Goal: Answer question/provide support: Share knowledge or assist other users

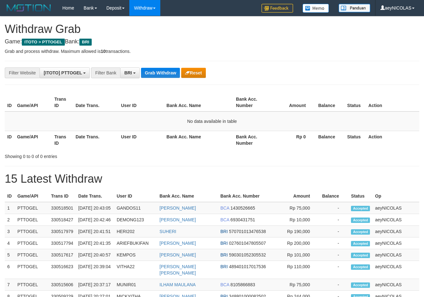
click at [158, 91] on div "**********" at bounding box center [212, 282] width 424 height 532
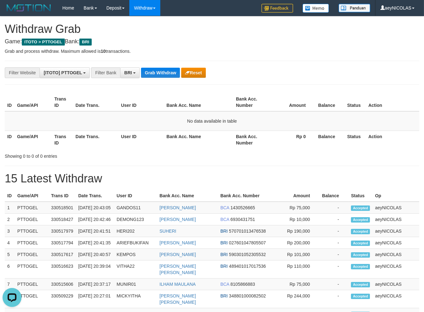
scroll to position [31, 0]
drag, startPoint x: 158, startPoint y: 128, endPoint x: 159, endPoint y: 85, distance: 43.4
click at [160, 122] on td "No data available in table" at bounding box center [212, 121] width 415 height 20
click at [162, 75] on button "Grab Withdraw" at bounding box center [160, 73] width 39 height 10
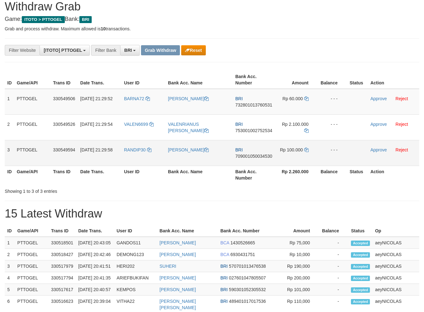
scroll to position [31, 0]
drag, startPoint x: 148, startPoint y: 114, endPoint x: 275, endPoint y: 152, distance: 132.6
click at [275, 152] on tbody "1 PTTOGEL 330549506 01/09/2025 21:29:52 BARNA72 NUR JAELANI BRI 732801013760531…" at bounding box center [212, 127] width 415 height 77
drag, startPoint x: 306, startPoint y: 70, endPoint x: 280, endPoint y: 91, distance: 33.6
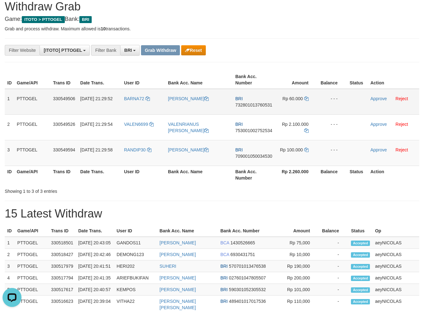
click at [297, 74] on div "ID Game/API Trans ID Date Trans. User ID Bank Acc. Name Bank Acc. Number Amount…" at bounding box center [212, 127] width 424 height 117
click at [259, 105] on span "732801013760531" at bounding box center [253, 105] width 37 height 5
copy span "732801013760531"
click at [249, 106] on span "732801013760531" at bounding box center [253, 105] width 37 height 5
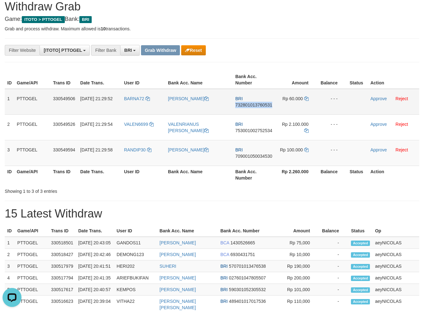
click at [249, 106] on span "732801013760531" at bounding box center [253, 105] width 37 height 5
copy span "732801013760531"
click at [271, 105] on span "732801013760531" at bounding box center [253, 105] width 37 height 5
copy span "732801013760531"
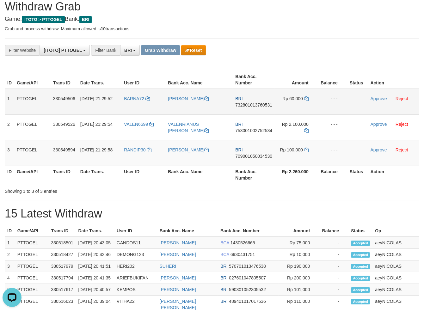
click at [259, 106] on span "732801013760531" at bounding box center [253, 105] width 37 height 5
copy span "732801013760531"
click at [245, 183] on div "ID Game/API Trans ID Date Trans. User ID Bank Acc. Name Bank Acc. Number Amount…" at bounding box center [212, 132] width 415 height 126
click at [307, 102] on td "Rp 60.000" at bounding box center [296, 102] width 43 height 26
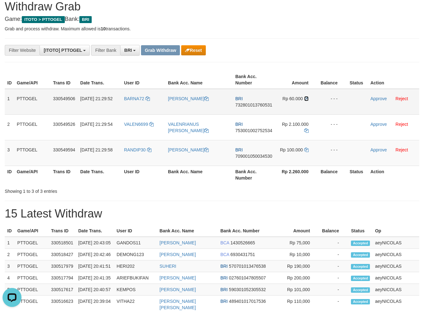
click at [307, 99] on icon at bounding box center [306, 99] width 4 height 4
drag, startPoint x: 307, startPoint y: 99, endPoint x: 372, endPoint y: 97, distance: 64.9
click at [309, 98] on td "Rp 60.000" at bounding box center [296, 102] width 43 height 26
click at [375, 97] on link "Approve" at bounding box center [379, 98] width 16 height 5
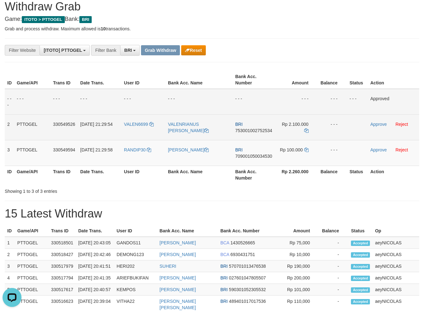
click at [258, 136] on td "BRI 753001002752534" at bounding box center [254, 128] width 42 height 26
click at [258, 133] on span "753001002752534" at bounding box center [253, 130] width 37 height 5
click at [259, 131] on span "753001002752534" at bounding box center [253, 130] width 37 height 5
copy span "753001002752534"
click at [263, 130] on span "753001002752534" at bounding box center [253, 130] width 37 height 5
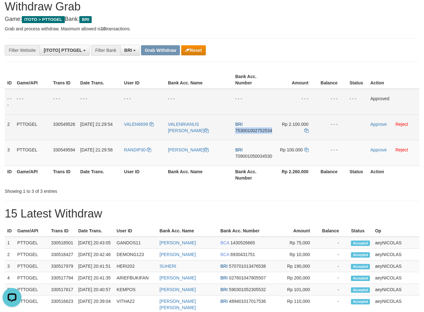
click at [263, 130] on span "753001002752534" at bounding box center [253, 130] width 37 height 5
copy span "753001002752534"
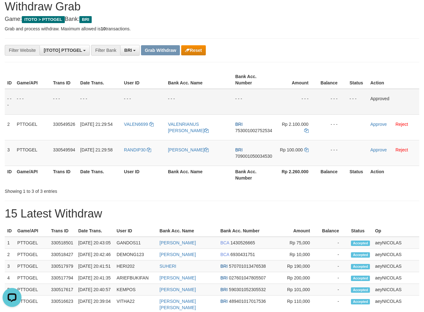
click at [228, 191] on div "Showing 1 to 3 of 3 entries" at bounding box center [212, 190] width 424 height 9
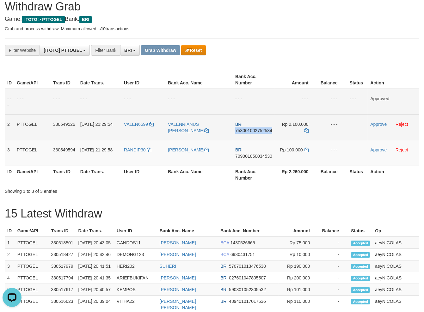
click at [303, 129] on td "Rp 2.100.000" at bounding box center [296, 128] width 43 height 26
click at [304, 128] on td "Rp 2.100.000" at bounding box center [296, 128] width 43 height 26
click at [305, 130] on icon at bounding box center [306, 130] width 4 height 4
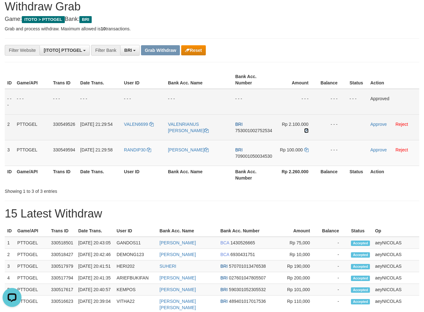
drag, startPoint x: 305, startPoint y: 130, endPoint x: 348, endPoint y: 130, distance: 43.0
click at [308, 130] on icon at bounding box center [306, 130] width 4 height 4
click at [382, 121] on td "Approve Reject" at bounding box center [394, 128] width 52 height 26
click at [381, 123] on link "Approve" at bounding box center [379, 124] width 16 height 5
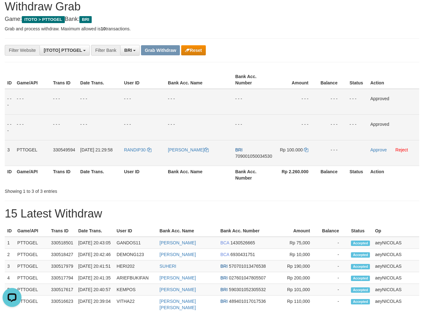
click at [258, 147] on td "BRI 709001050034530" at bounding box center [254, 153] width 42 height 26
click at [248, 155] on span "709001050034530" at bounding box center [253, 156] width 37 height 5
click at [252, 154] on span "709001050034530" at bounding box center [253, 156] width 37 height 5
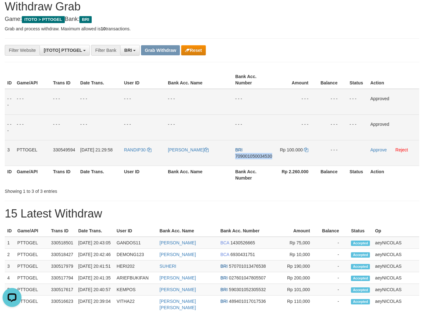
copy span "709001050034530"
click at [228, 192] on div "Showing 1 to 3 of 3 entries" at bounding box center [212, 190] width 424 height 9
click at [311, 149] on td "Rp 100.000" at bounding box center [296, 153] width 43 height 26
click at [309, 149] on td "Rp 100.000" at bounding box center [296, 153] width 43 height 26
click at [307, 149] on icon at bounding box center [306, 150] width 4 height 4
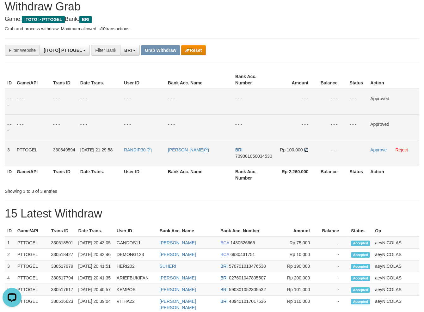
click at [307, 149] on icon at bounding box center [306, 150] width 4 height 4
click at [376, 148] on link "Approve" at bounding box center [379, 149] width 16 height 5
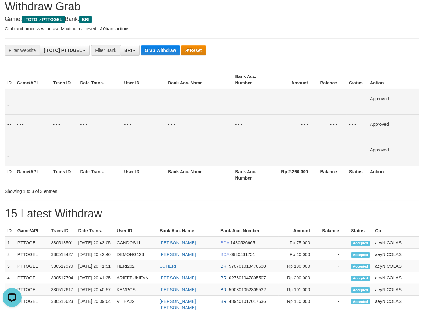
drag, startPoint x: 239, startPoint y: 130, endPoint x: 161, endPoint y: 75, distance: 95.0
click at [236, 125] on td "- - -" at bounding box center [254, 128] width 42 height 26
click at [160, 48] on button "Grab Withdraw" at bounding box center [160, 50] width 39 height 10
drag, startPoint x: 160, startPoint y: 48, endPoint x: 20, endPoint y: 114, distance: 155.0
click at [158, 49] on button "Grab Withdraw" at bounding box center [160, 50] width 39 height 10
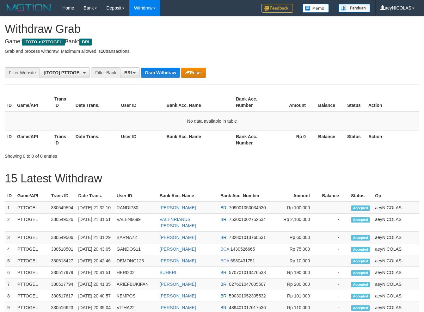
scroll to position [31, 0]
drag, startPoint x: 288, startPoint y: 135, endPoint x: 278, endPoint y: 132, distance: 10.4
click at [278, 132] on th "Rp 0" at bounding box center [293, 140] width 45 height 18
click at [142, 67] on div "**********" at bounding box center [212, 282] width 424 height 532
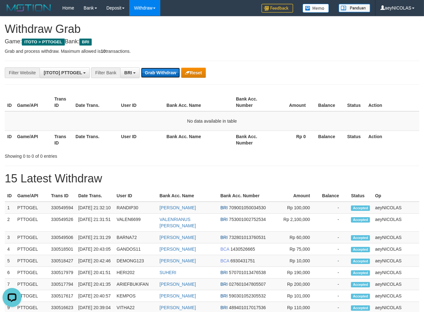
click at [177, 73] on button "Grab Withdraw" at bounding box center [160, 73] width 39 height 10
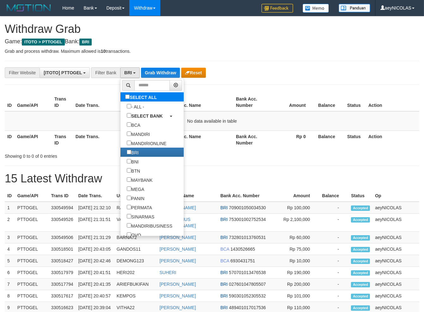
scroll to position [31, 0]
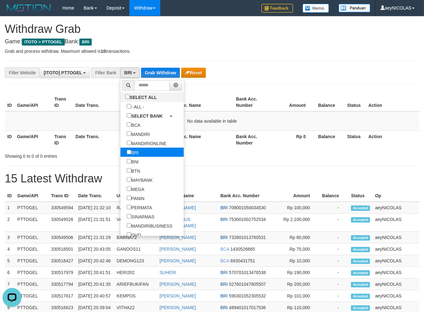
click at [121, 153] on label "BRI" at bounding box center [133, 152] width 24 height 9
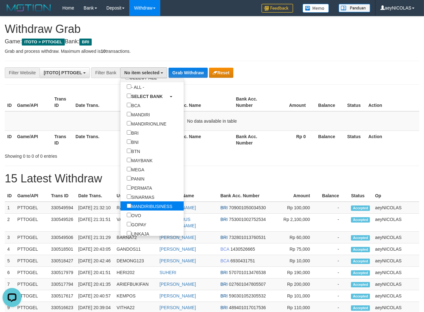
scroll to position [40, 0]
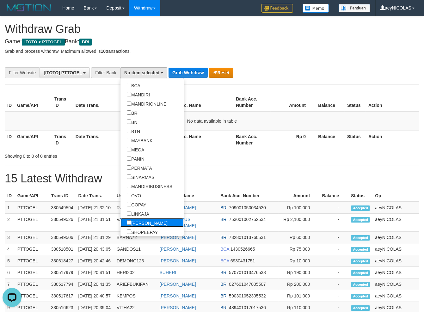
click at [121, 225] on label "[PERSON_NAME]" at bounding box center [147, 222] width 53 height 9
select select "****"
drag, startPoint x: 233, startPoint y: 119, endPoint x: 213, endPoint y: 98, distance: 28.7
click at [231, 111] on table "ID Game/API Trans ID Date Trans. User ID Bank Acc. Name Bank Acc. Number Amount…" at bounding box center [212, 120] width 415 height 55
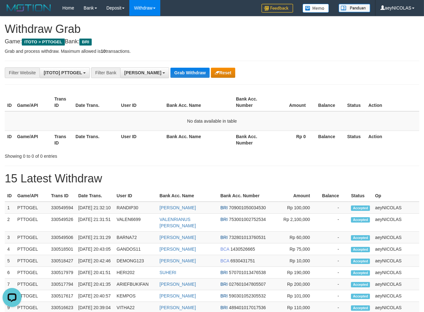
drag, startPoint x: 160, startPoint y: 82, endPoint x: 159, endPoint y: 78, distance: 3.5
click at [159, 81] on div "**********" at bounding box center [212, 282] width 424 height 532
click at [171, 69] on button "Grab Withdraw" at bounding box center [190, 73] width 39 height 10
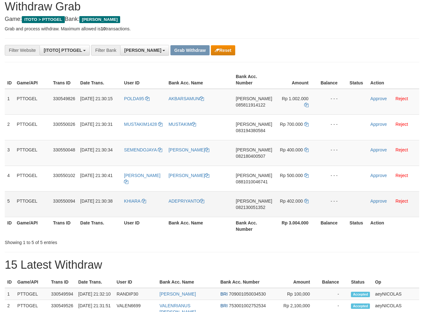
scroll to position [110, 0]
drag, startPoint x: 274, startPoint y: 193, endPoint x: 285, endPoint y: 201, distance: 13.8
click at [285, 201] on tbody "1 PTTOGEL 330549826 01/09/2025 21:30:15 POLDA95 AKBARSAMUN DANA 085811914122 Rp…" at bounding box center [212, 153] width 415 height 128
click at [246, 107] on td "DANA 085811914122" at bounding box center [254, 102] width 41 height 26
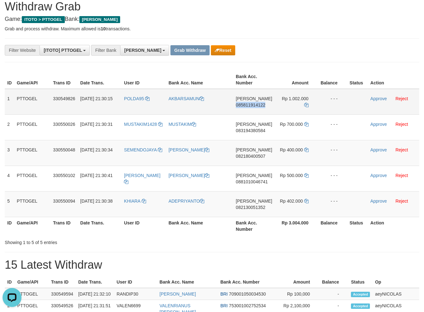
click at [246, 107] on td "DANA 085811914122" at bounding box center [254, 102] width 41 height 26
click at [251, 105] on span "085811914122" at bounding box center [250, 105] width 29 height 5
copy span "085811914122"
click at [251, 105] on span "085811914122" at bounding box center [250, 105] width 29 height 5
copy span "085811914122"
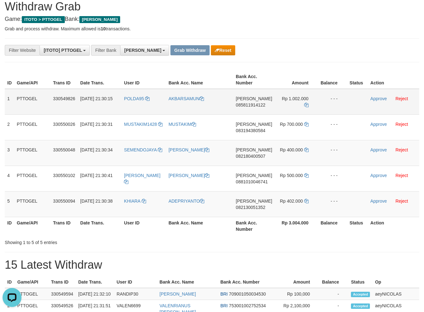
click at [251, 106] on span "085811914122" at bounding box center [250, 105] width 29 height 5
copy span "085811914122"
click at [274, 215] on tr "5 PTTOGEL 330550094 01/09/2025 21:30:38 KHIARA ADEPRIYANTO DANA 082130051352 Rp…" at bounding box center [212, 204] width 415 height 26
click at [308, 106] on td "Rp 1.002.000" at bounding box center [296, 102] width 43 height 26
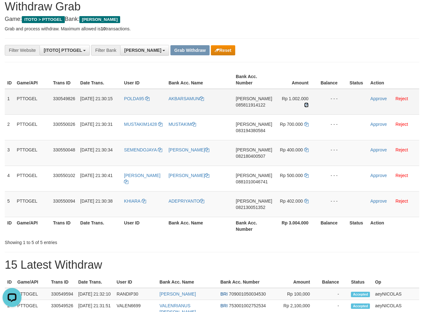
click at [306, 106] on icon at bounding box center [306, 105] width 4 height 4
click at [376, 98] on link "Approve" at bounding box center [379, 98] width 16 height 5
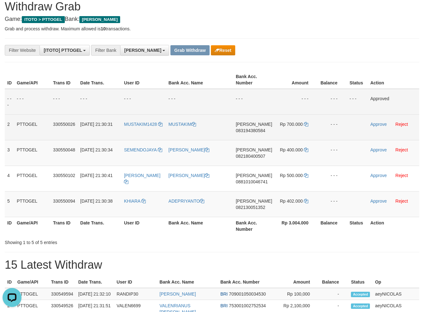
click at [265, 131] on span "083194380584" at bounding box center [250, 130] width 29 height 5
click at [264, 131] on span "083194380584" at bounding box center [250, 130] width 29 height 5
click at [261, 131] on span "083194380584" at bounding box center [250, 130] width 29 height 5
click at [260, 131] on span "083194380584" at bounding box center [250, 130] width 29 height 5
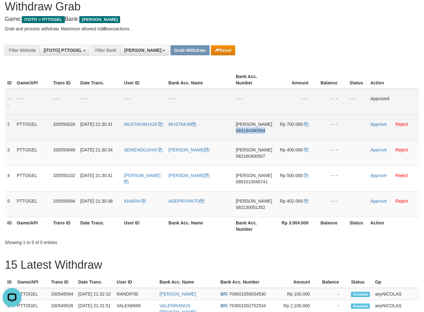
copy span "083194380584"
click at [254, 130] on span "083194380584" at bounding box center [250, 130] width 29 height 5
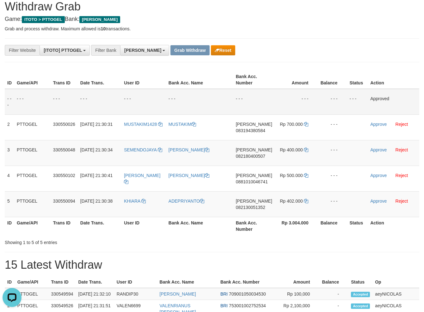
click at [251, 84] on th "Bank Acc. Number" at bounding box center [254, 80] width 41 height 18
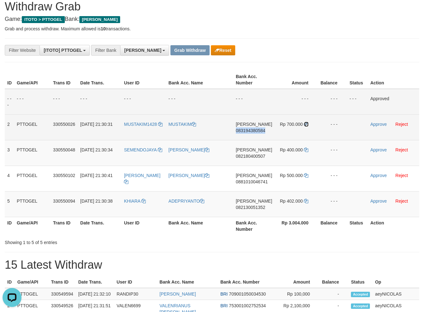
click at [305, 124] on icon at bounding box center [306, 124] width 4 height 4
copy span "083194380584"
click at [305, 124] on icon at bounding box center [306, 124] width 4 height 4
click at [378, 124] on link "Approve" at bounding box center [379, 124] width 16 height 5
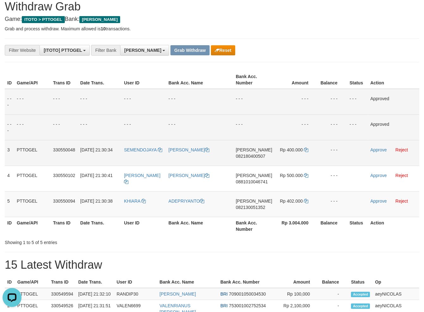
click at [249, 155] on span "082180400507" at bounding box center [250, 156] width 29 height 5
copy span "082180400507"
click at [257, 156] on span "082180400507" at bounding box center [250, 156] width 29 height 5
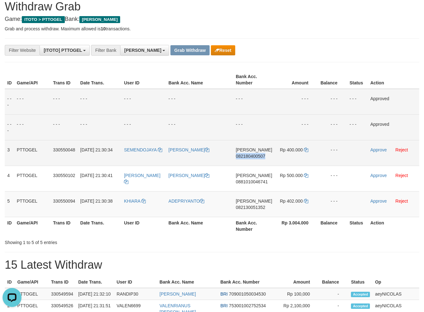
copy span "082180400507"
click at [303, 103] on td "- - -" at bounding box center [296, 102] width 43 height 26
click at [261, 116] on td "- - -" at bounding box center [254, 128] width 41 height 26
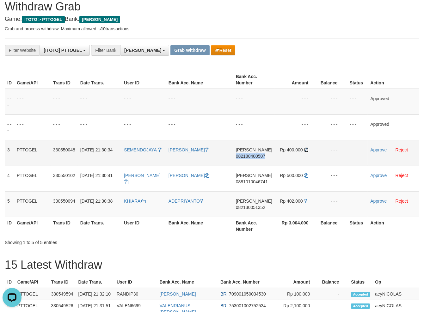
click at [304, 149] on icon at bounding box center [306, 150] width 4 height 4
copy span "082180400507"
click at [304, 149] on icon at bounding box center [306, 150] width 4 height 4
drag, startPoint x: 304, startPoint y: 149, endPoint x: 328, endPoint y: 148, distance: 24.1
click at [308, 148] on td "Rp 400.000" at bounding box center [296, 153] width 43 height 26
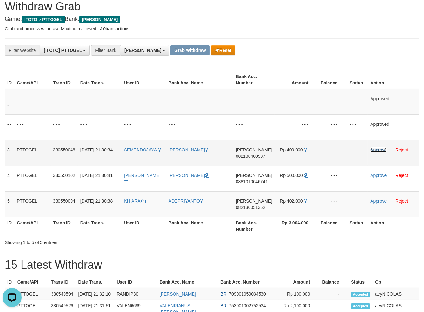
click at [375, 150] on link "Approve" at bounding box center [379, 149] width 16 height 5
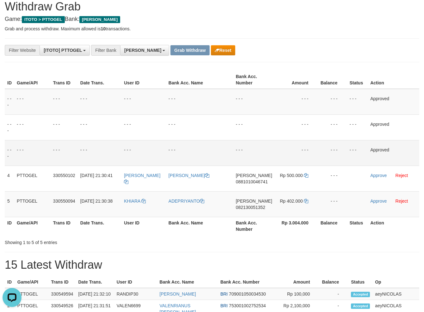
click at [258, 145] on td "- - -" at bounding box center [254, 153] width 41 height 26
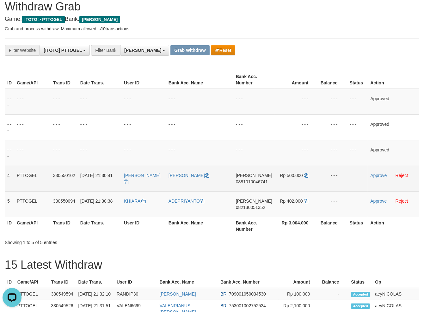
click at [258, 182] on span "0881010046741" at bounding box center [252, 181] width 32 height 5
copy span "0881010046741"
click at [260, 177] on td "DANA 0881010046741" at bounding box center [254, 179] width 41 height 26
click at [255, 182] on span "0881010046741" at bounding box center [252, 181] width 32 height 5
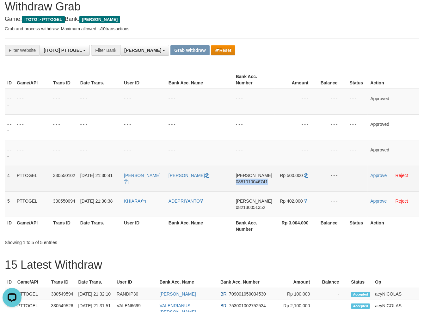
click at [255, 182] on span "0881010046741" at bounding box center [252, 181] width 32 height 5
copy span "0881010046741"
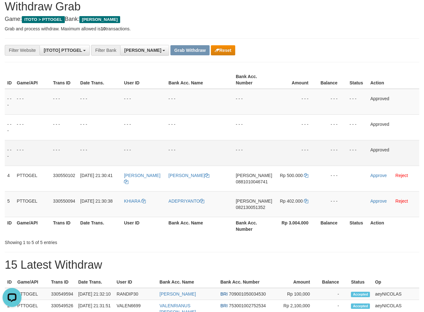
click at [249, 143] on td "- - -" at bounding box center [254, 153] width 41 height 26
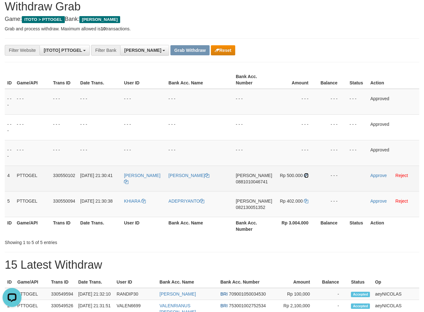
click at [305, 177] on icon at bounding box center [306, 175] width 4 height 4
click at [306, 177] on icon at bounding box center [306, 175] width 4 height 4
click at [307, 176] on icon at bounding box center [306, 175] width 4 height 4
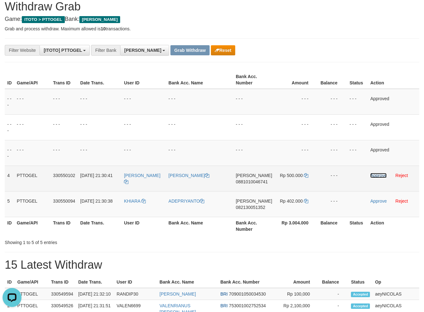
click at [373, 176] on link "Approve" at bounding box center [379, 175] width 16 height 5
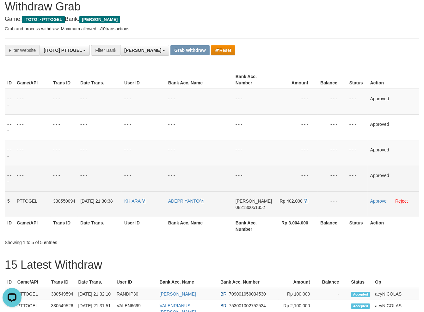
click at [252, 208] on span "082130051352" at bounding box center [250, 207] width 29 height 5
click at [228, 154] on td "- - -" at bounding box center [199, 153] width 67 height 26
drag, startPoint x: 301, startPoint y: 202, endPoint x: 306, endPoint y: 200, distance: 5.6
click at [304, 202] on td "Rp 402.000" at bounding box center [296, 204] width 43 height 26
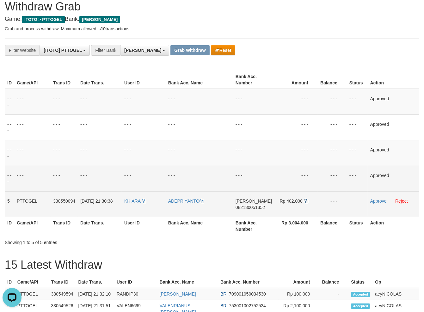
click at [308, 203] on td "Rp 402.000" at bounding box center [296, 204] width 43 height 26
click at [305, 203] on link at bounding box center [306, 201] width 4 height 5
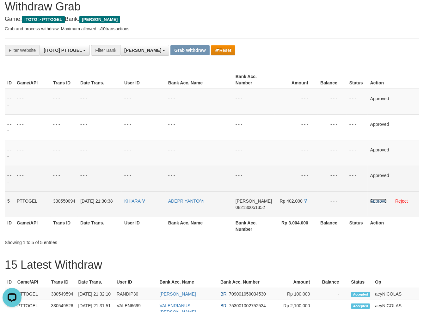
click at [379, 203] on link "Approve" at bounding box center [379, 201] width 16 height 5
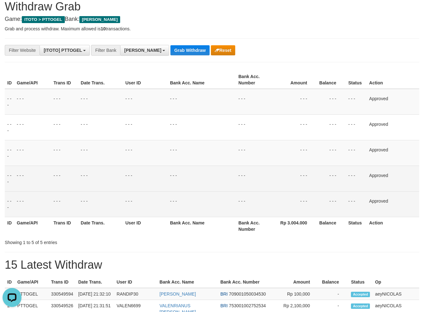
drag, startPoint x: 222, startPoint y: 139, endPoint x: 173, endPoint y: 83, distance: 74.9
click at [215, 128] on td "- - -" at bounding box center [202, 128] width 68 height 26
click at [169, 38] on div "**********" at bounding box center [212, 314] width 424 height 641
click at [171, 50] on button "Grab Withdraw" at bounding box center [190, 50] width 39 height 10
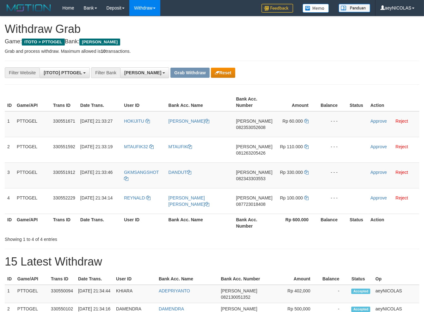
scroll to position [110, 0]
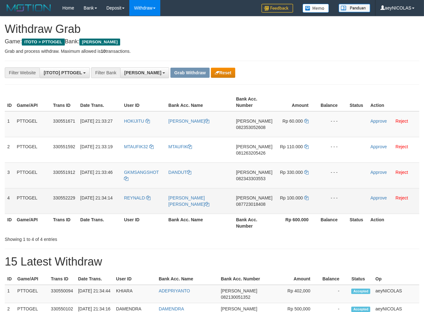
drag, startPoint x: 144, startPoint y: 125, endPoint x: 290, endPoint y: 206, distance: 167.8
click at [290, 206] on tbody "1 PTTOGEL 330551671 [DATE] 21:33:27 HOKIJITU [PERSON_NAME] 082353052608 Rp 60.0…" at bounding box center [212, 162] width 415 height 103
copy tr
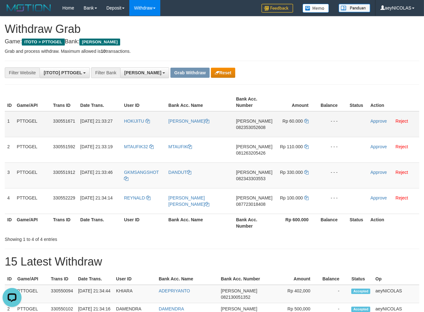
click at [253, 127] on span "082353052608" at bounding box center [250, 127] width 29 height 5
copy tr
click at [253, 127] on span "082353052608" at bounding box center [250, 127] width 29 height 5
copy span "082353052608"
click at [252, 128] on span "082353052608" at bounding box center [250, 127] width 29 height 5
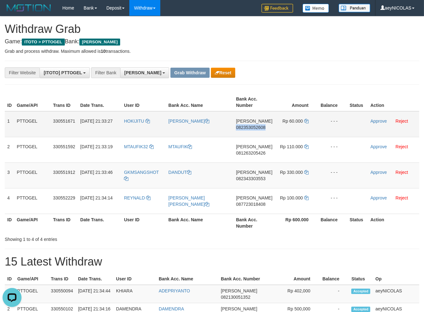
click at [252, 128] on span "082353052608" at bounding box center [250, 127] width 29 height 5
copy span "082353052608"
click at [297, 119] on span "Rp 60.000" at bounding box center [293, 121] width 21 height 5
click at [255, 125] on span "082353052608" at bounding box center [250, 127] width 29 height 5
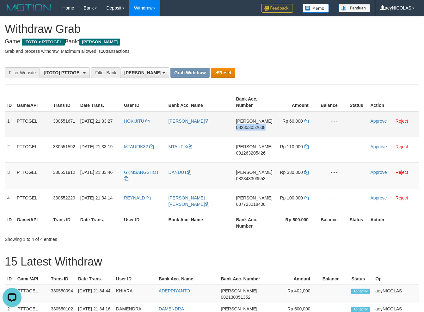
copy span "082353052608"
click at [306, 120] on icon at bounding box center [306, 121] width 4 height 4
copy span "082353052608"
click at [306, 120] on icon at bounding box center [306, 121] width 4 height 4
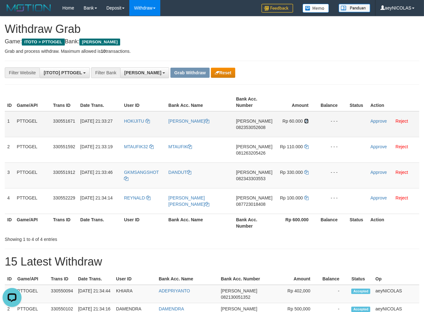
drag, startPoint x: 306, startPoint y: 120, endPoint x: 357, endPoint y: 120, distance: 50.6
click at [308, 120] on td "Rp 60.000" at bounding box center [296, 124] width 43 height 26
click at [374, 120] on link "Approve" at bounding box center [379, 121] width 16 height 5
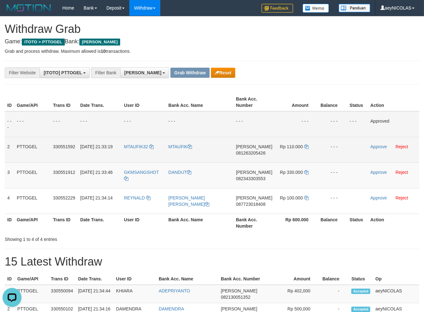
click at [258, 150] on td "DANA 081263205426" at bounding box center [254, 150] width 41 height 26
click at [253, 152] on span "081263205426" at bounding box center [250, 153] width 29 height 5
copy span "081263205426"
click at [253, 152] on span "081263205426" at bounding box center [250, 153] width 29 height 5
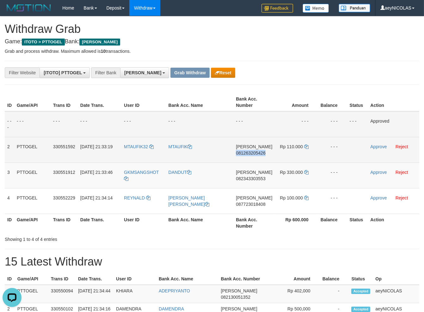
copy span "081263205426"
click at [302, 147] on td "Rp 110.000" at bounding box center [296, 150] width 43 height 26
click at [258, 149] on td "DANA 081263205426" at bounding box center [254, 150] width 41 height 26
click at [257, 154] on span "081263205426" at bounding box center [250, 153] width 29 height 5
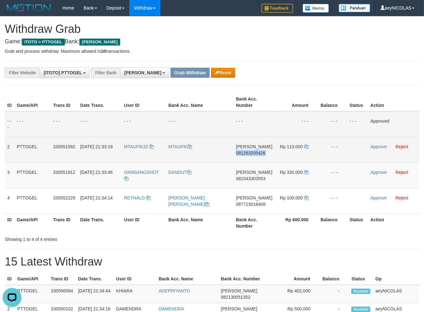
copy span "081263205426"
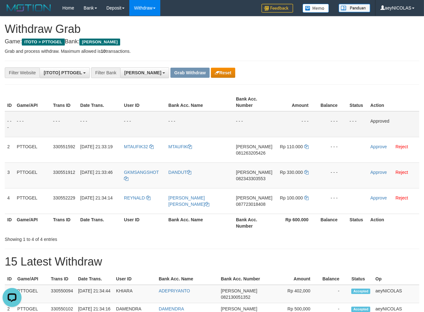
click at [256, 115] on td "- - -" at bounding box center [254, 124] width 41 height 26
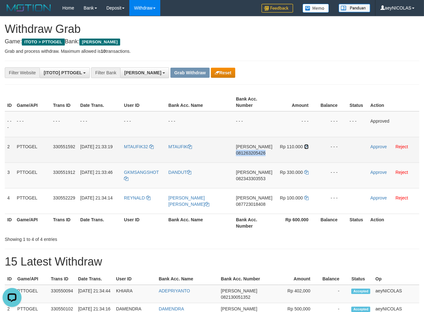
click at [307, 149] on icon at bounding box center [306, 147] width 4 height 4
copy span "081263205426"
click at [307, 149] on icon at bounding box center [306, 147] width 4 height 4
click at [307, 148] on icon at bounding box center [306, 147] width 4 height 4
click at [377, 147] on link "Approve" at bounding box center [379, 146] width 16 height 5
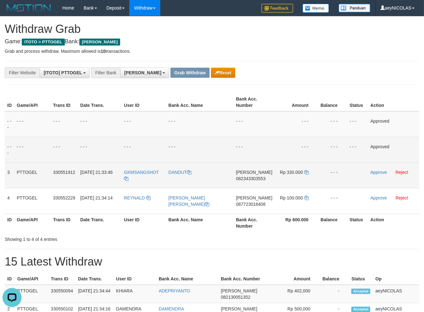
click at [265, 179] on span "082343303553" at bounding box center [250, 178] width 29 height 5
click at [253, 180] on span "082343303553" at bounding box center [250, 178] width 29 height 5
click at [255, 179] on span "082343303553" at bounding box center [250, 178] width 29 height 5
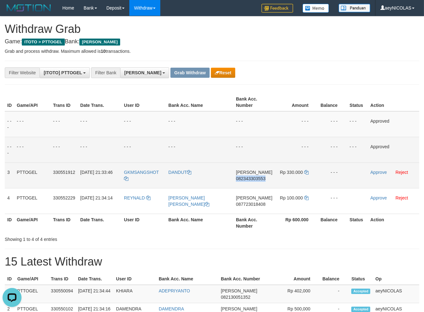
click at [255, 179] on span "082343303553" at bounding box center [250, 178] width 29 height 5
click at [253, 131] on td "- - -" at bounding box center [254, 124] width 41 height 26
click at [305, 173] on icon at bounding box center [306, 172] width 4 height 4
click at [380, 175] on td "Approve Reject" at bounding box center [394, 176] width 52 height 26
click at [379, 172] on link "Approve" at bounding box center [379, 172] width 16 height 5
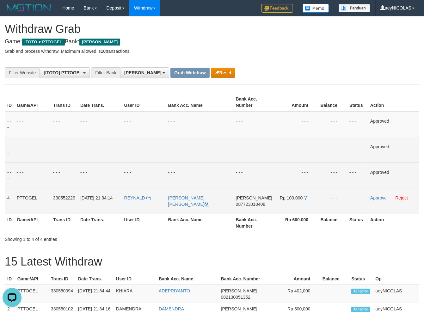
drag, startPoint x: 257, startPoint y: 200, endPoint x: 250, endPoint y: 203, distance: 6.8
click at [255, 201] on td "DANA 087723018408" at bounding box center [254, 201] width 41 height 26
click at [250, 203] on span "087723018408" at bounding box center [250, 204] width 29 height 5
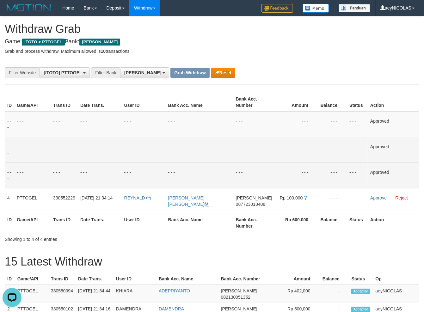
click at [234, 165] on td "- - -" at bounding box center [200, 176] width 68 height 26
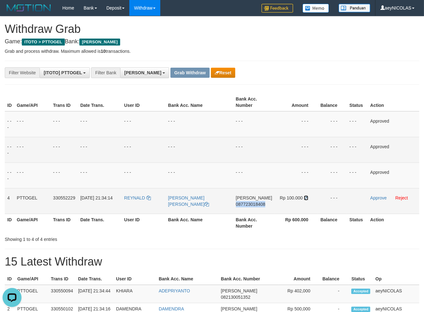
click at [306, 200] on icon at bounding box center [306, 198] width 4 height 4
click at [307, 197] on icon at bounding box center [306, 198] width 4 height 4
drag, startPoint x: 307, startPoint y: 197, endPoint x: 368, endPoint y: 204, distance: 61.7
click at [309, 198] on td "Rp 100.000" at bounding box center [296, 201] width 43 height 26
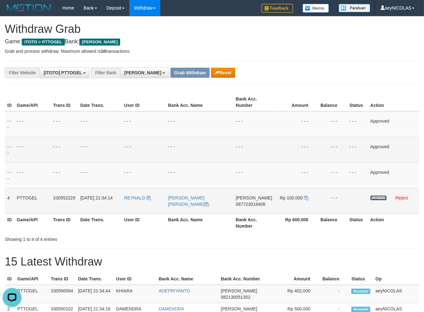
click at [379, 199] on link "Approve" at bounding box center [379, 198] width 16 height 5
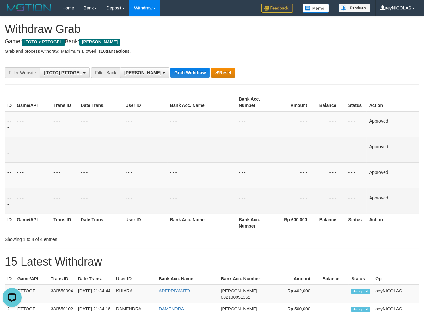
click at [171, 69] on button "Grab Withdraw" at bounding box center [190, 73] width 39 height 10
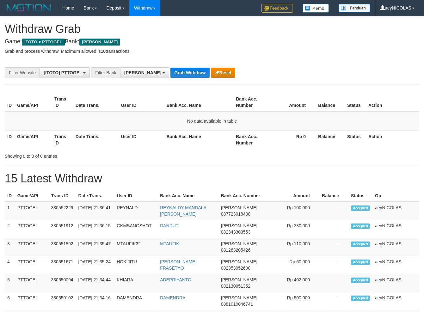
scroll to position [110, 0]
click at [128, 72] on span "[PERSON_NAME]" at bounding box center [142, 72] width 37 height 5
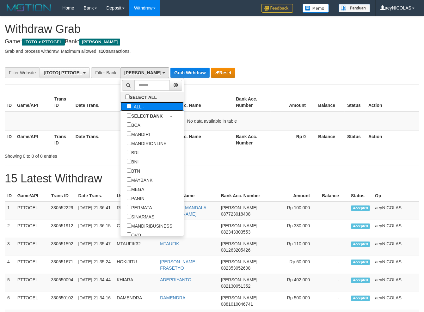
click at [121, 105] on label "- ALL -" at bounding box center [136, 106] width 30 height 9
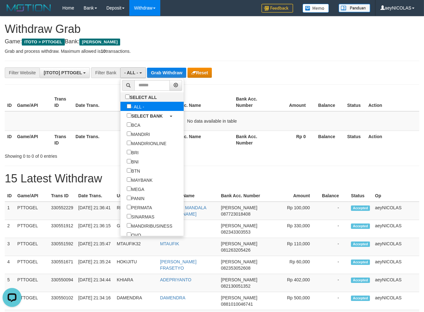
scroll to position [0, 0]
click at [121, 104] on label "- ALL -" at bounding box center [136, 106] width 30 height 9
click at [121, 108] on label "- ALL -" at bounding box center [136, 106] width 30 height 9
select select "***"
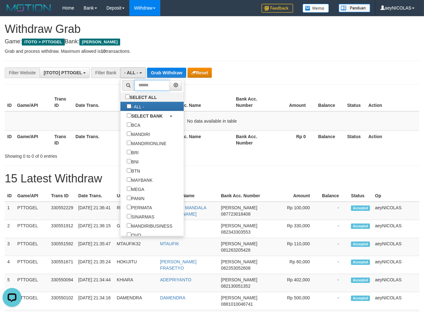
click at [134, 84] on input "text" at bounding box center [151, 85] width 35 height 11
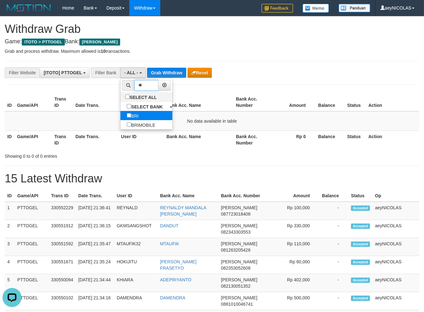
type input "**"
click at [121, 117] on label "BRI" at bounding box center [133, 115] width 24 height 9
select select "***"
drag, startPoint x: 161, startPoint y: 97, endPoint x: 153, endPoint y: 73, distance: 25.1
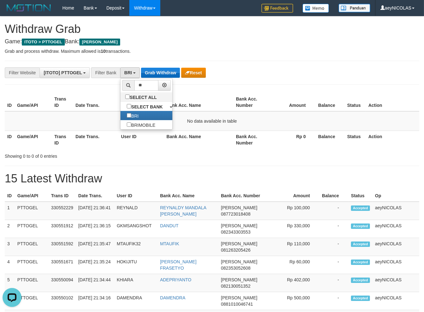
click at [161, 94] on th "User ID" at bounding box center [142, 102] width 46 height 18
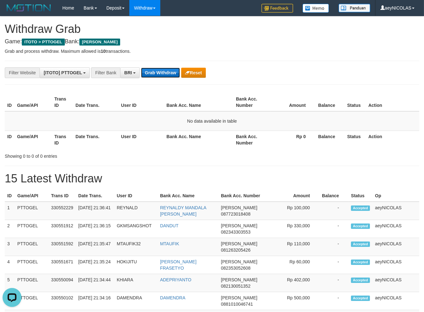
click at [153, 73] on button "Grab Withdraw" at bounding box center [160, 73] width 39 height 10
click at [134, 70] on button "BRI" at bounding box center [130, 72] width 20 height 11
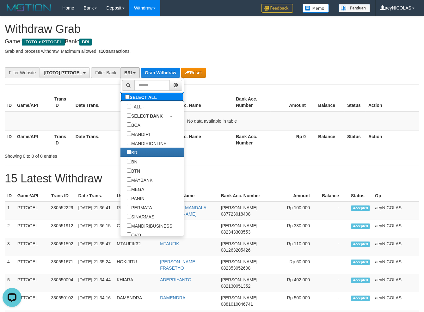
click at [121, 95] on label "SELECT ALL" at bounding box center [142, 96] width 43 height 9
select select "***"
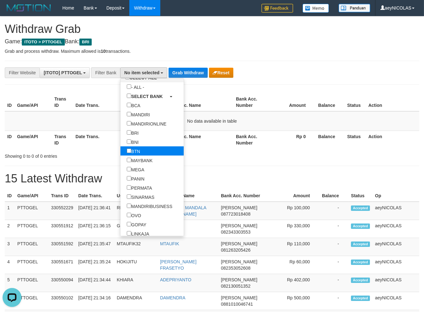
scroll to position [119, 0]
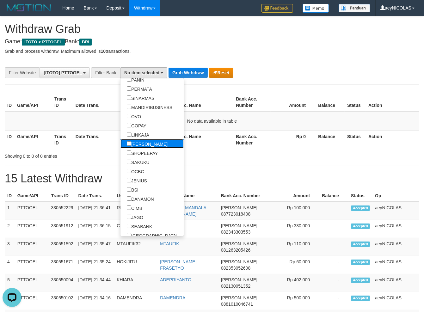
click at [128, 147] on link "[PERSON_NAME]" at bounding box center [152, 143] width 63 height 9
click at [121, 147] on label "[PERSON_NAME]" at bounding box center [147, 143] width 53 height 9
select select "****"
drag, startPoint x: 208, startPoint y: 125, endPoint x: 183, endPoint y: 93, distance: 40.6
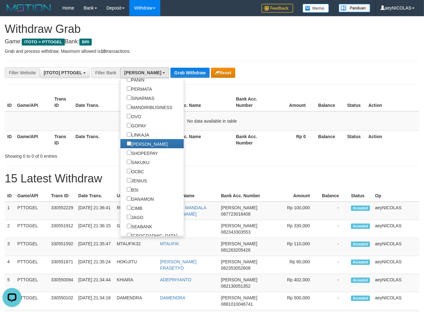
click at [208, 124] on td "No data available in table" at bounding box center [212, 121] width 415 height 20
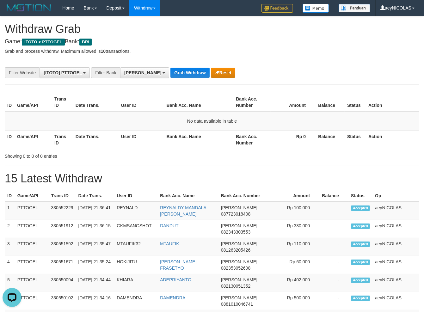
click at [169, 64] on div "**********" at bounding box center [212, 307] width 424 height 583
click at [171, 72] on button "Grab Withdraw" at bounding box center [190, 73] width 39 height 10
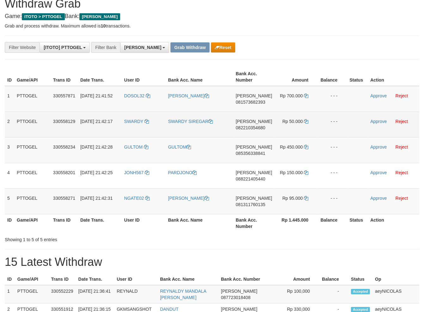
scroll to position [45, 0]
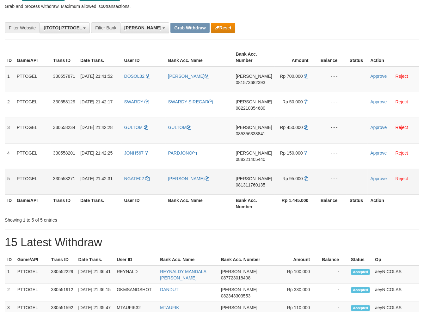
drag, startPoint x: 134, startPoint y: 83, endPoint x: 290, endPoint y: 178, distance: 183.5
click at [290, 178] on tbody "1 PTTOGEL 330557871 [DATE] 21:41:52 DOSOL32 [PERSON_NAME] 081573682393 Rp 700.0…" at bounding box center [212, 130] width 415 height 128
copy tr
drag, startPoint x: 293, startPoint y: 30, endPoint x: 267, endPoint y: 72, distance: 50.0
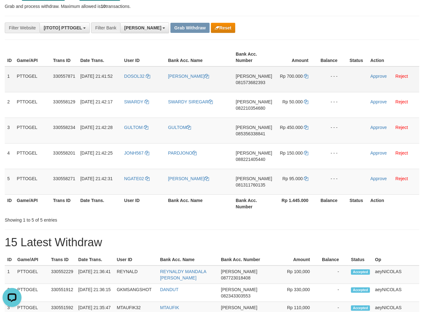
click at [291, 39] on div "**********" at bounding box center [212, 318] width 424 height 692
click at [254, 82] on span "081573682393" at bounding box center [250, 82] width 29 height 5
copy span "081573682393"
click at [246, 83] on span "081573682393" at bounding box center [250, 82] width 29 height 5
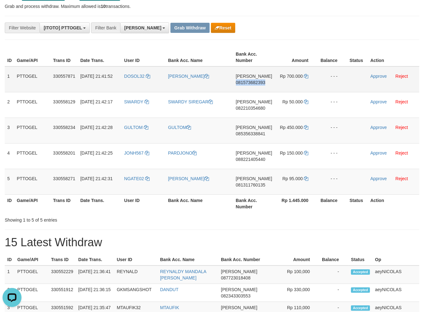
click at [246, 83] on span "081573682393" at bounding box center [250, 82] width 29 height 5
copy span "081573682393"
click at [259, 215] on div "Showing 1 to 5 of 5 entries" at bounding box center [212, 219] width 424 height 9
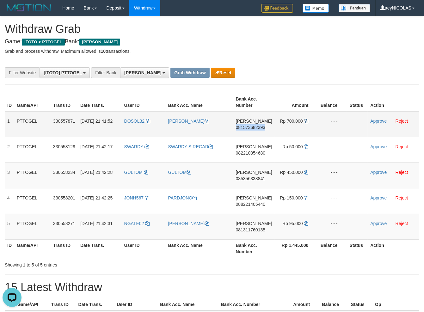
click at [302, 121] on td "Rp 700.000" at bounding box center [296, 124] width 43 height 26
click at [304, 121] on icon at bounding box center [306, 121] width 4 height 4
click at [375, 121] on link "Approve" at bounding box center [379, 121] width 16 height 5
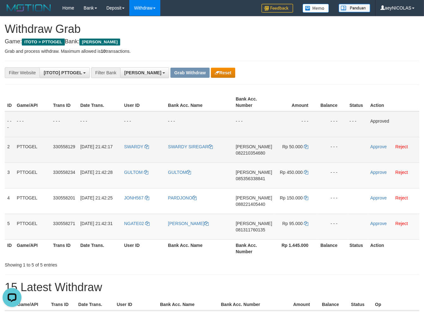
click at [254, 156] on td "[PERSON_NAME] 082210354680" at bounding box center [253, 150] width 41 height 26
drag, startPoint x: 254, startPoint y: 156, endPoint x: 259, endPoint y: 154, distance: 6.2
click at [254, 156] on td "[PERSON_NAME] 082210354680" at bounding box center [253, 150] width 41 height 26
click at [259, 154] on span "082210354680" at bounding box center [250, 153] width 29 height 5
copy span "082210354680"
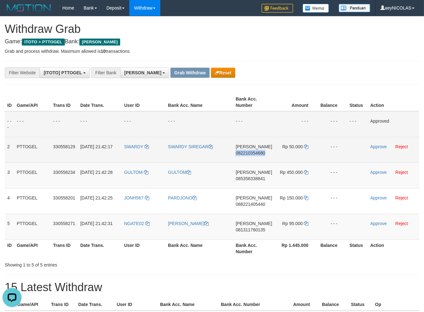
click at [259, 154] on span "082210354680" at bounding box center [250, 153] width 29 height 5
copy span "082210354680"
click at [243, 156] on td "[PERSON_NAME] 082210354680" at bounding box center [253, 150] width 41 height 26
click at [249, 151] on span "082210354680" at bounding box center [250, 153] width 29 height 5
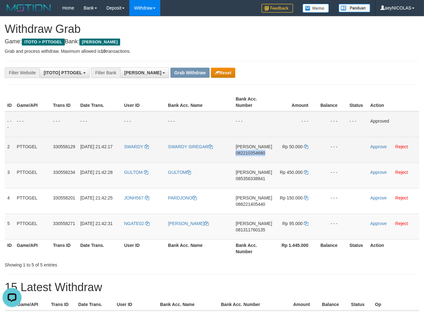
copy span "082210354680"
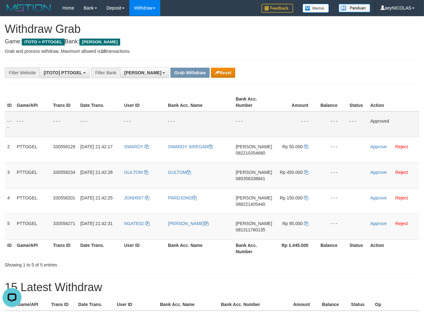
click at [249, 119] on td "- - -" at bounding box center [253, 124] width 41 height 26
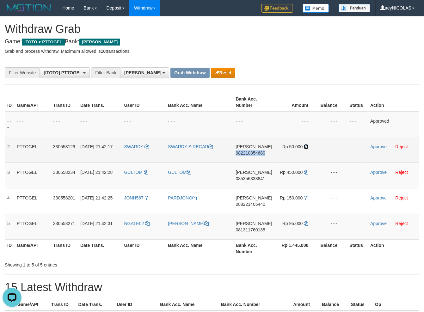
click at [306, 147] on icon at bounding box center [306, 147] width 4 height 4
copy span "082210354680"
click at [306, 147] on icon at bounding box center [306, 147] width 4 height 4
click at [388, 147] on td "Approve Reject" at bounding box center [394, 150] width 52 height 26
click at [382, 146] on link "Approve" at bounding box center [379, 146] width 16 height 5
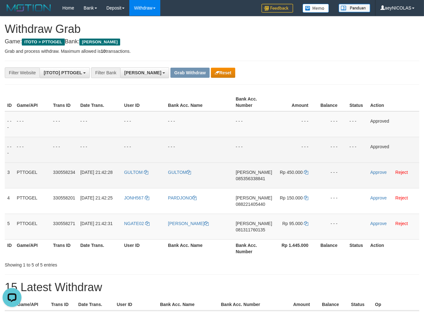
click at [253, 179] on span "085356338841" at bounding box center [250, 178] width 29 height 5
copy span "085356338841"
click at [240, 134] on td "- - -" at bounding box center [253, 124] width 41 height 26
click at [299, 133] on td "- - -" at bounding box center [296, 124] width 43 height 26
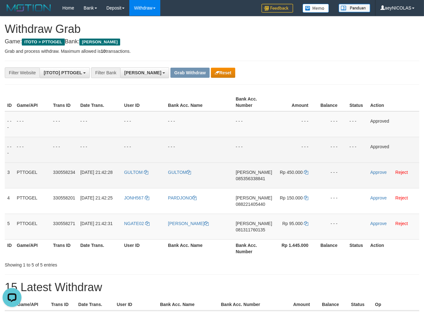
click at [136, 176] on td "GULTOM" at bounding box center [144, 176] width 44 height 26
copy link "GULTOM"
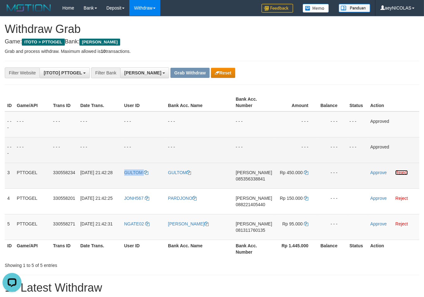
click at [403, 186] on td "Approve Reject" at bounding box center [394, 176] width 52 height 26
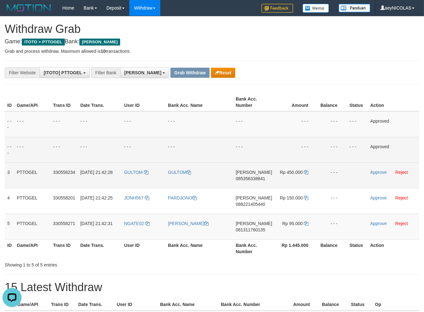
click at [404, 175] on td "Approve Reject" at bounding box center [394, 176] width 52 height 26
click at [404, 173] on link "Reject" at bounding box center [402, 172] width 13 height 5
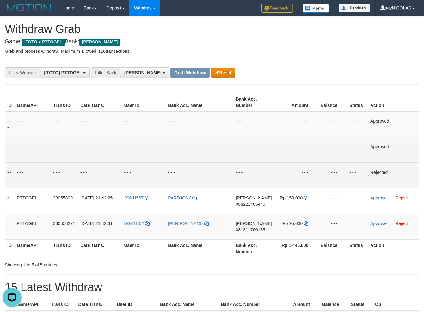
click at [288, 157] on td "- - -" at bounding box center [296, 150] width 43 height 26
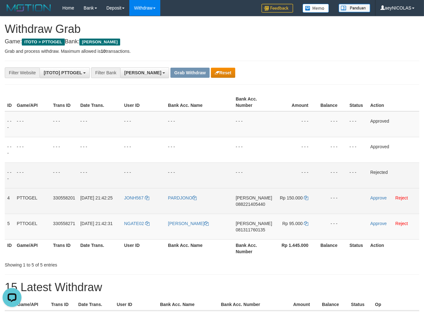
click at [255, 199] on td "DANA 088221405440" at bounding box center [253, 201] width 41 height 26
click at [256, 200] on td "DANA 088221405440" at bounding box center [253, 201] width 41 height 26
click at [255, 203] on span "088221405440" at bounding box center [250, 204] width 29 height 5
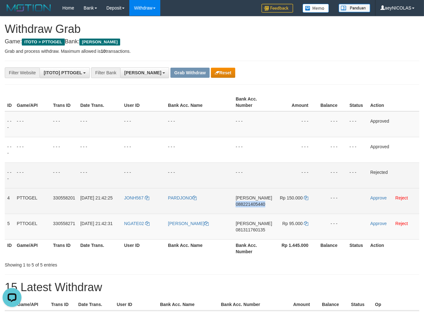
copy span "088221405440"
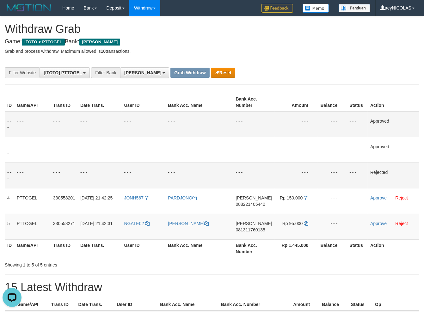
drag, startPoint x: 253, startPoint y: 132, endPoint x: 259, endPoint y: 131, distance: 5.2
click at [254, 132] on td "- - -" at bounding box center [253, 124] width 41 height 26
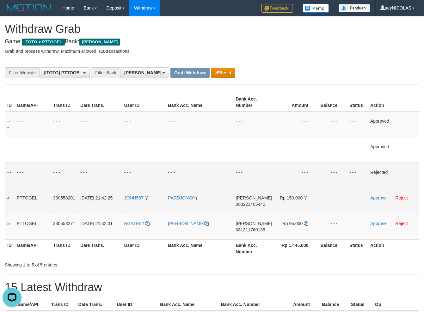
click at [309, 200] on td "Rp 150.000" at bounding box center [296, 201] width 43 height 26
click at [307, 199] on icon at bounding box center [306, 198] width 4 height 4
click at [379, 202] on td "Approve Reject" at bounding box center [394, 201] width 52 height 26
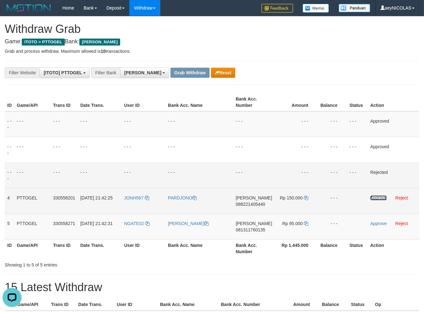
click at [380, 198] on link "Approve" at bounding box center [379, 198] width 16 height 5
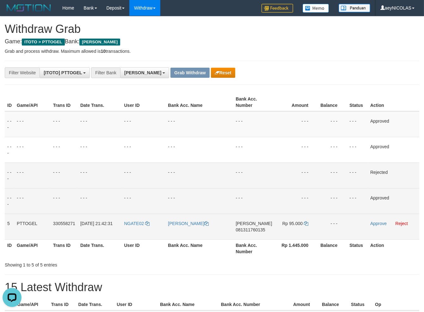
click at [254, 231] on span "081311760135" at bounding box center [250, 230] width 29 height 5
click at [250, 165] on td "- - -" at bounding box center [253, 176] width 41 height 26
click at [306, 222] on icon at bounding box center [306, 224] width 4 height 4
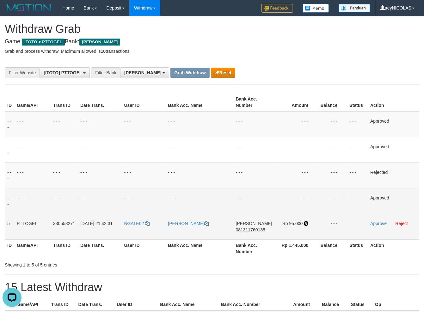
click at [306, 222] on icon at bounding box center [306, 224] width 4 height 4
click at [305, 223] on icon at bounding box center [306, 224] width 4 height 4
click at [378, 223] on link "Approve" at bounding box center [379, 223] width 16 height 5
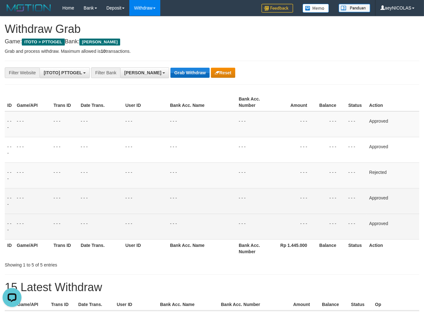
drag, startPoint x: 240, startPoint y: 95, endPoint x: 177, endPoint y: 69, distance: 68.7
click at [237, 92] on div "ID Game/API Trans ID Date Trans. User ID Bank Acc. Name Bank Acc. Number Amount…" at bounding box center [212, 175] width 424 height 168
click at [172, 75] on button "Grab Withdraw" at bounding box center [190, 73] width 39 height 10
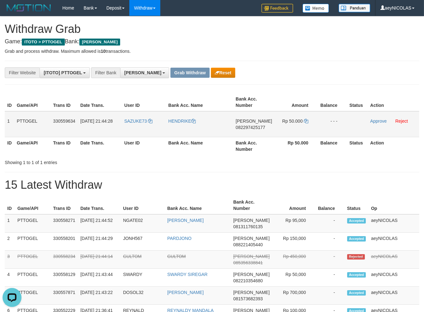
drag, startPoint x: 170, startPoint y: 126, endPoint x: 300, endPoint y: 125, distance: 130.1
click at [300, 125] on tr "1 PTTOGEL 330559634 [DATE] 21:44:28 SAZUKE73 HENDRIKE [PERSON_NAME] 08229742517…" at bounding box center [212, 124] width 415 height 26
click at [291, 134] on td "Rp 50.000" at bounding box center [296, 124] width 43 height 26
click at [249, 126] on span "082297425177" at bounding box center [250, 127] width 29 height 5
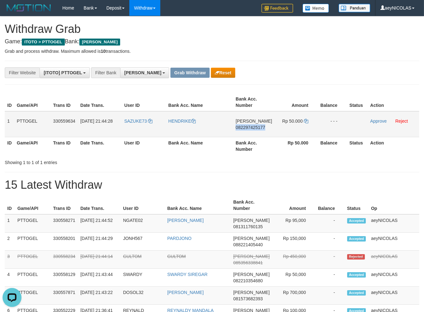
copy span "082297425177"
drag, startPoint x: 248, startPoint y: 123, endPoint x: 248, endPoint y: 128, distance: 4.7
click at [248, 128] on td "[PERSON_NAME] 082297425177" at bounding box center [253, 124] width 41 height 26
click at [248, 128] on span "082297425177" at bounding box center [250, 127] width 29 height 5
copy td "A 0822"
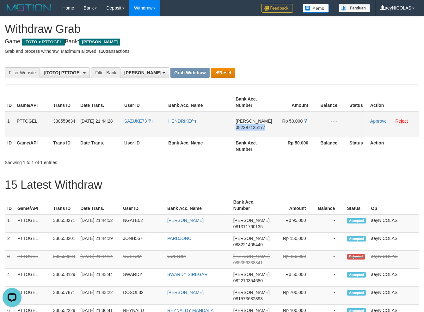
click at [248, 128] on span "082297425177" at bounding box center [250, 127] width 29 height 5
copy span "082297425177"
click at [220, 163] on div "Showing 1 to 1 of 1 entries" at bounding box center [212, 161] width 424 height 9
click at [311, 120] on td "Rp 50.000" at bounding box center [296, 124] width 43 height 26
click at [309, 121] on td "Rp 50.000" at bounding box center [296, 124] width 43 height 26
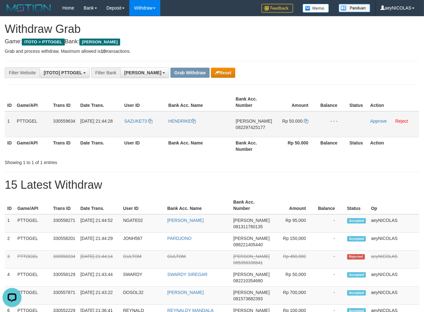
click at [309, 121] on td "Rp 50.000" at bounding box center [296, 124] width 43 height 26
click at [305, 121] on icon at bounding box center [306, 121] width 4 height 4
click at [376, 122] on link "Approve" at bounding box center [379, 121] width 16 height 5
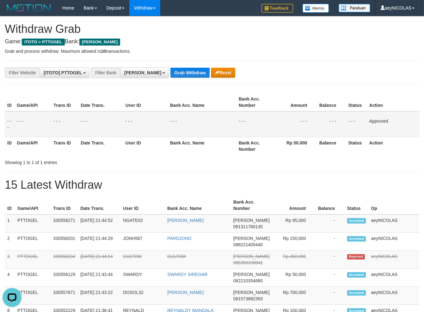
click at [296, 157] on div "Showing 1 to 1 of 1 entries" at bounding box center [212, 161] width 424 height 9
click at [172, 71] on button "Grab Withdraw" at bounding box center [190, 73] width 39 height 10
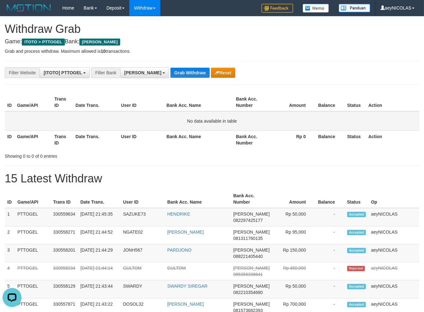
click at [291, 112] on td "No data available in table" at bounding box center [212, 121] width 415 height 20
click at [128, 70] on button "[PERSON_NAME]" at bounding box center [144, 72] width 49 height 11
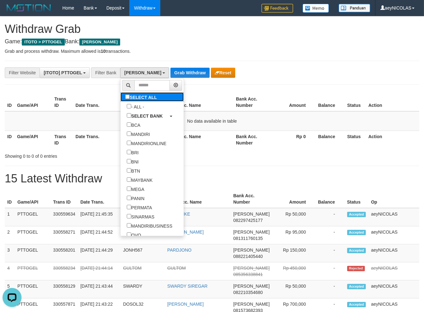
click at [121, 97] on label "SELECT ALL" at bounding box center [142, 96] width 43 height 9
select select "***"
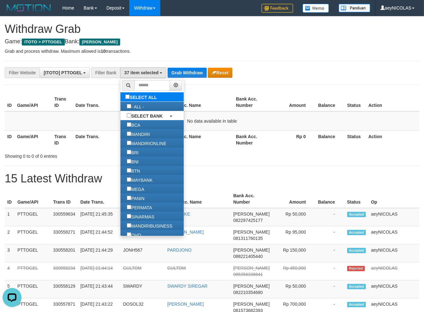
click at [121, 97] on label "SELECT ALL" at bounding box center [142, 96] width 43 height 9
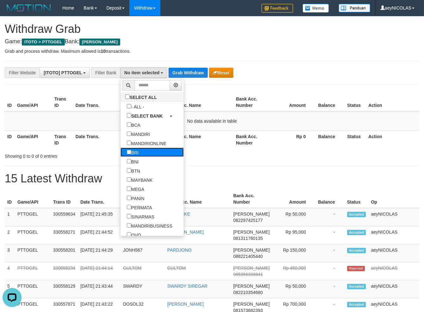
click at [121, 153] on label "BRI" at bounding box center [133, 152] width 24 height 9
select select "***"
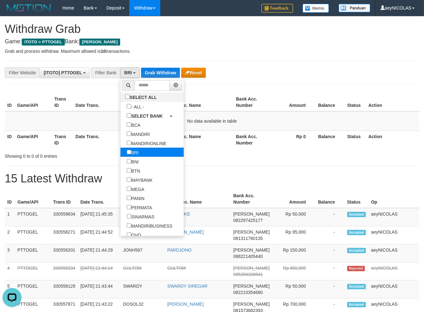
scroll to position [38, 0]
drag, startPoint x: 200, startPoint y: 119, endPoint x: 155, endPoint y: 93, distance: 51.6
click at [193, 115] on td "No data available in table" at bounding box center [212, 121] width 415 height 20
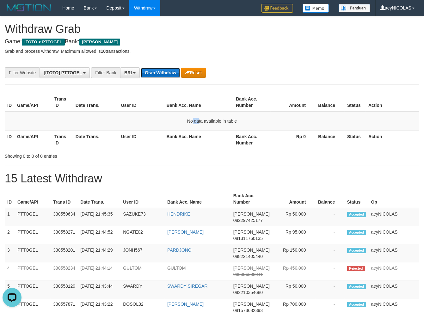
click at [163, 75] on button "Grab Withdraw" at bounding box center [160, 73] width 39 height 10
click at [145, 76] on button "Grab Withdraw" at bounding box center [160, 73] width 39 height 10
click at [152, 72] on button "Grab Withdraw" at bounding box center [160, 73] width 39 height 10
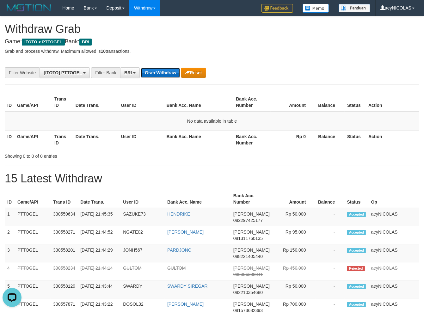
scroll to position [0, 0]
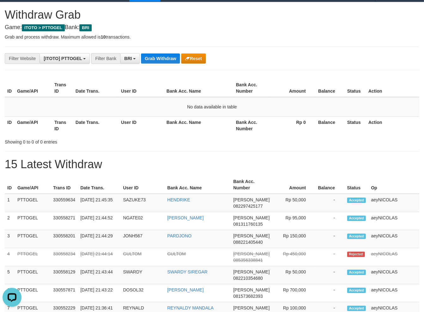
scroll to position [22, 0]
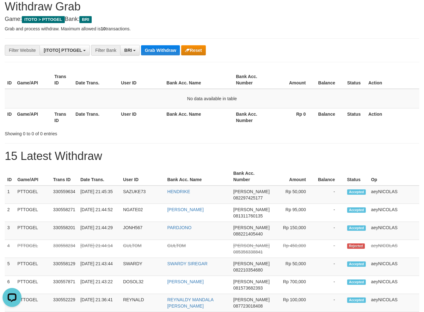
click at [149, 79] on th "User ID" at bounding box center [142, 80] width 46 height 18
click at [159, 45] on div "**********" at bounding box center [177, 50] width 354 height 11
click at [157, 55] on button "Grab Withdraw" at bounding box center [160, 50] width 39 height 10
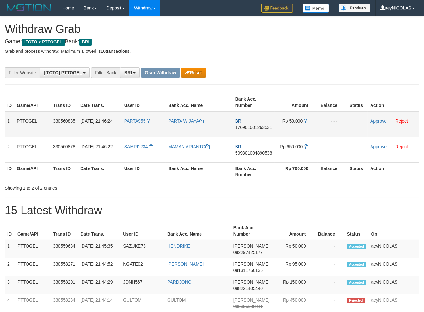
scroll to position [31, 0]
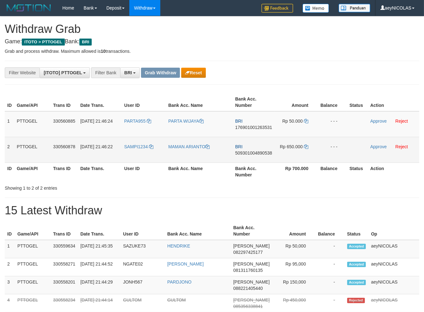
drag, startPoint x: 145, startPoint y: 133, endPoint x: 292, endPoint y: 152, distance: 148.4
click at [292, 152] on tbody "1 PTTOGEL 330560885 01/09/2025 21:46:24 PARTA955 PARTA WIJAYA BRI 1769010012635…" at bounding box center [212, 137] width 415 height 52
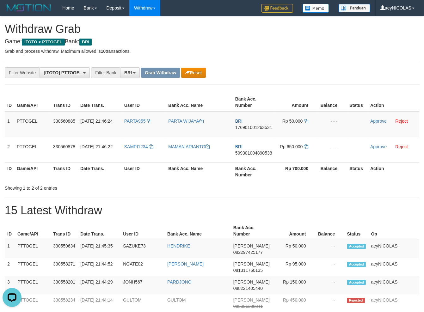
scroll to position [0, 0]
click at [241, 126] on span "176901001263531" at bounding box center [253, 127] width 37 height 5
copy span "176901001263531"
click at [253, 125] on span "176901001263531" at bounding box center [253, 127] width 37 height 5
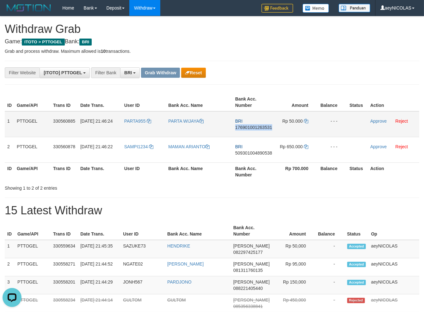
click at [253, 125] on span "176901001263531" at bounding box center [253, 127] width 37 height 5
copy span "176901001263531"
click at [230, 190] on div "Showing 1 to 2 of 2 entries" at bounding box center [212, 187] width 424 height 9
drag, startPoint x: 302, startPoint y: 122, endPoint x: 306, endPoint y: 121, distance: 4.2
click at [303, 122] on span "Rp 50.000" at bounding box center [293, 121] width 21 height 5
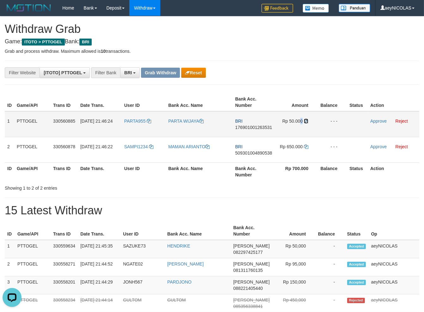
click at [306, 121] on icon at bounding box center [306, 121] width 4 height 4
copy span "0"
click at [306, 121] on icon at bounding box center [306, 121] width 4 height 4
click at [376, 121] on link "Approve" at bounding box center [379, 121] width 16 height 5
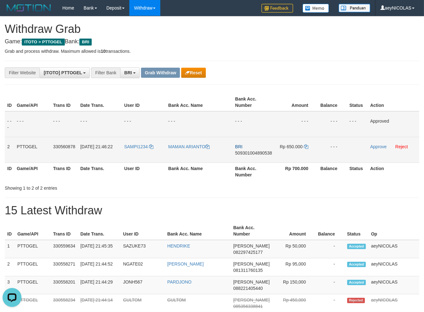
click at [247, 151] on span "509301004890538" at bounding box center [253, 153] width 37 height 5
copy span "509301004890538"
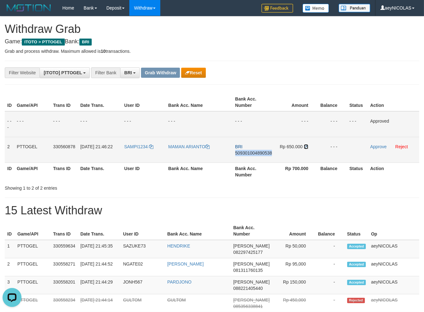
click at [305, 147] on icon at bounding box center [306, 147] width 4 height 4
copy span "509301004890538"
click at [305, 146] on icon at bounding box center [306, 147] width 4 height 4
click at [378, 146] on link "Approve" at bounding box center [379, 146] width 16 height 5
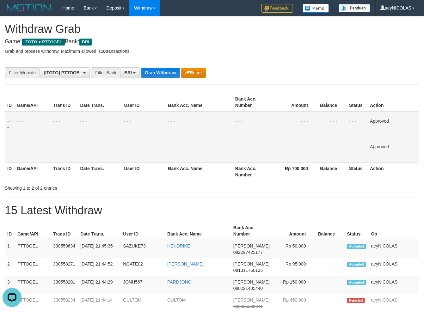
drag, startPoint x: 233, startPoint y: 173, endPoint x: 211, endPoint y: 133, distance: 46.4
click at [231, 165] on tr "ID Game/API Trans ID Date Trans. User ID Bank Acc. Name Bank Acc. Number Rp 700…" at bounding box center [212, 172] width 415 height 18
drag, startPoint x: 160, startPoint y: 75, endPoint x: 154, endPoint y: 73, distance: 6.5
click at [157, 73] on button "Grab Withdraw" at bounding box center [160, 73] width 39 height 10
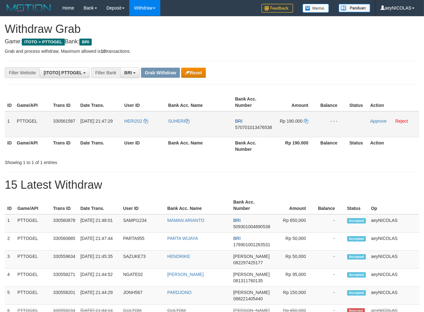
click at [295, 142] on th "Rp 190.000" at bounding box center [296, 146] width 43 height 18
copy tr
drag, startPoint x: 151, startPoint y: 127, endPoint x: 282, endPoint y: 129, distance: 131.3
click at [291, 126] on tr "1 PTTOGEL 330561587 [DATE] 21:47:29 HERI202 SUHERI BRI 570701013476538 Rp 190.0…" at bounding box center [212, 124] width 415 height 26
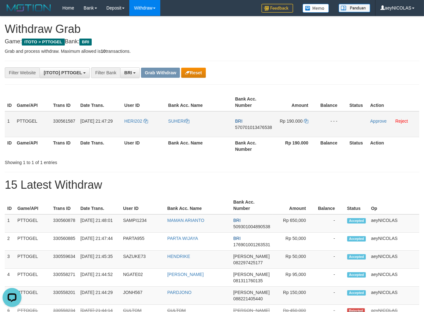
scroll to position [0, 0]
drag, startPoint x: 260, startPoint y: 131, endPoint x: 260, endPoint y: 122, distance: 9.5
click at [260, 131] on td "BRI 570701013476538" at bounding box center [254, 124] width 42 height 26
click at [260, 122] on td "BRI 570701013476538" at bounding box center [254, 124] width 42 height 26
click at [255, 126] on span "570701013476538" at bounding box center [253, 127] width 37 height 5
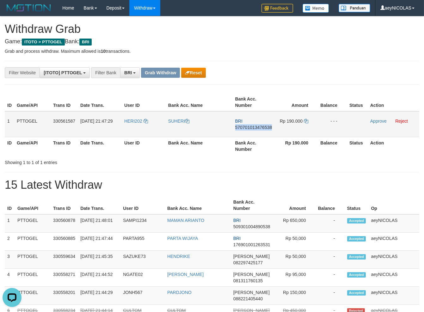
click at [255, 126] on span "570701013476538" at bounding box center [253, 127] width 37 height 5
copy span "570701013476538"
click at [257, 129] on span "570701013476538" at bounding box center [253, 127] width 37 height 5
click at [249, 128] on span "570701013476538" at bounding box center [253, 127] width 37 height 5
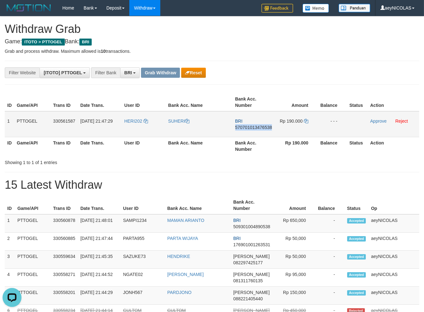
click at [249, 128] on span "570701013476538" at bounding box center [253, 127] width 37 height 5
copy span "570701013476538"
click at [308, 122] on icon at bounding box center [306, 121] width 4 height 4
copy span "570701013476538"
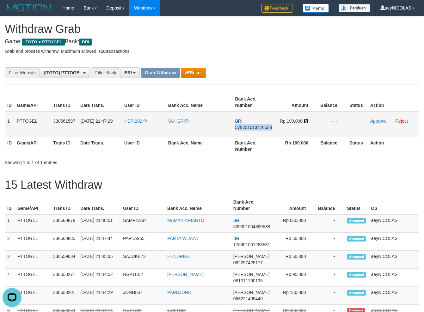
click at [308, 122] on icon at bounding box center [306, 121] width 4 height 4
drag, startPoint x: 308, startPoint y: 122, endPoint x: 369, endPoint y: 122, distance: 61.4
click at [310, 122] on td "Rp 190.000" at bounding box center [296, 124] width 43 height 26
click at [381, 122] on link "Approve" at bounding box center [379, 121] width 16 height 5
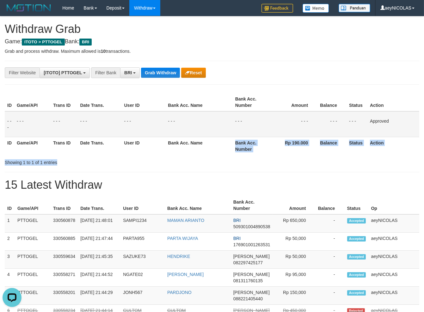
drag, startPoint x: 219, startPoint y: 158, endPoint x: 202, endPoint y: 88, distance: 71.4
click at [220, 150] on div "ID Game/API Trans ID Date Trans. User ID Bank Acc. Name Bank Acc. Number Amount…" at bounding box center [212, 128] width 415 height 75
click at [153, 70] on button "Grab Withdraw" at bounding box center [160, 73] width 39 height 10
drag, startPoint x: 153, startPoint y: 70, endPoint x: 13, endPoint y: 122, distance: 150.1
click at [150, 72] on button "Grab Withdraw" at bounding box center [160, 73] width 39 height 10
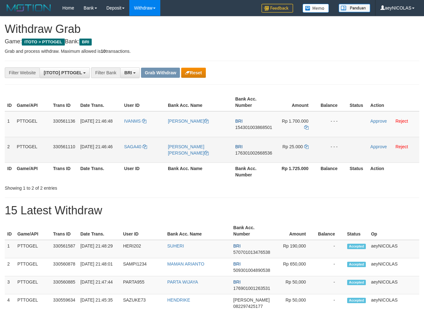
click at [297, 149] on tbody "1 PTTOGEL 330561136 [DATE] 21:46:48 IVANMS [PERSON_NAME] BRI 154301003868501 Rp…" at bounding box center [212, 137] width 415 height 52
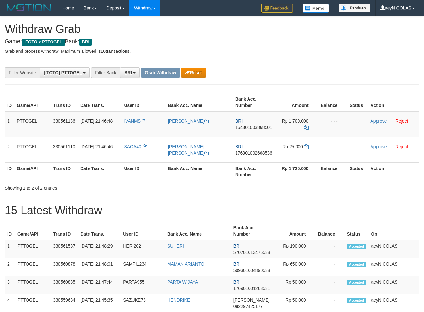
click at [301, 68] on div "**********" at bounding box center [177, 72] width 354 height 11
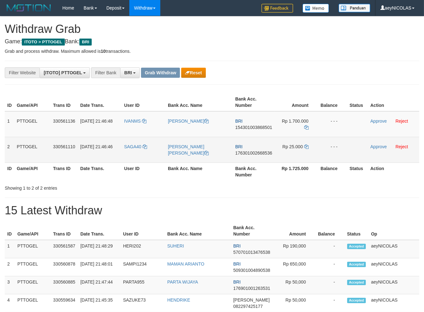
copy tr
drag, startPoint x: 137, startPoint y: 128, endPoint x: 306, endPoint y: 153, distance: 171.1
click at [308, 153] on tbody "1 PTTOGEL 330561136 [DATE] 21:46:48 IVANMS [PERSON_NAME] BRI 154301003868501 Rp…" at bounding box center [212, 137] width 415 height 52
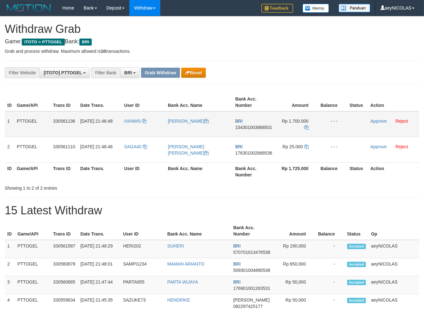
click at [260, 124] on td "BRI 154301003868501" at bounding box center [254, 124] width 42 height 26
click at [251, 131] on td "BRI 154301003868501" at bounding box center [254, 124] width 42 height 26
click at [259, 128] on span "154301003868501" at bounding box center [253, 127] width 37 height 5
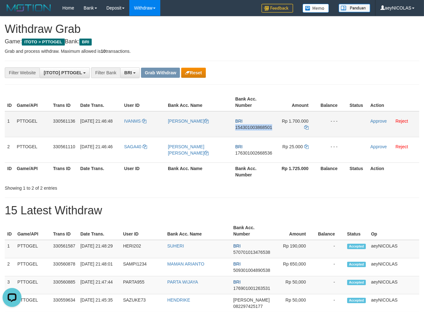
copy span "154301003868501"
click at [259, 128] on span "154301003868501" at bounding box center [253, 127] width 37 height 5
click at [253, 126] on span "154301003868501" at bounding box center [253, 127] width 37 height 5
copy span "154301003868501"
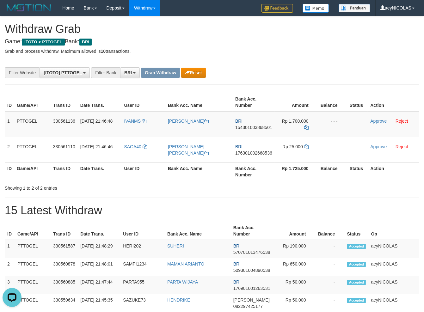
click at [249, 188] on div "Showing 1 to 2 of 2 entries" at bounding box center [212, 187] width 424 height 9
click at [305, 127] on icon at bounding box center [306, 127] width 4 height 4
copy span "154301003868501"
click at [305, 127] on icon at bounding box center [306, 127] width 4 height 4
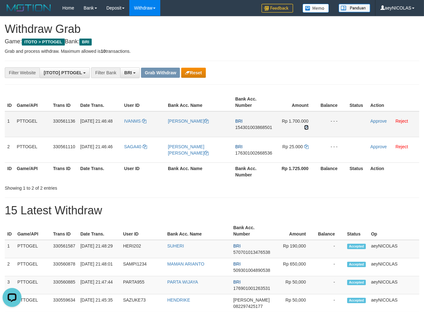
click at [305, 127] on icon at bounding box center [306, 127] width 4 height 4
click at [378, 119] on link "Approve" at bounding box center [379, 121] width 16 height 5
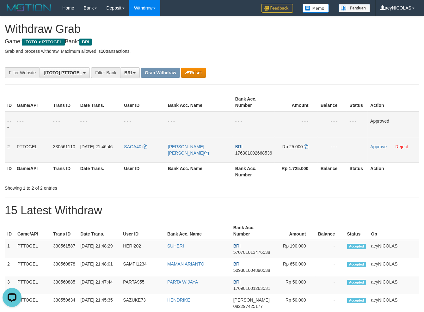
click at [259, 152] on span "176301002668536" at bounding box center [253, 153] width 37 height 5
copy span "176301002668536"
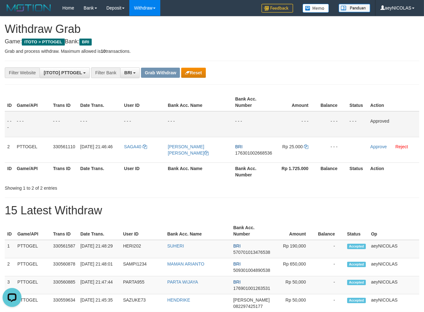
drag, startPoint x: 244, startPoint y: 186, endPoint x: 234, endPoint y: 191, distance: 11.5
click at [241, 189] on div "Showing 1 to 2 of 2 entries" at bounding box center [212, 187] width 424 height 9
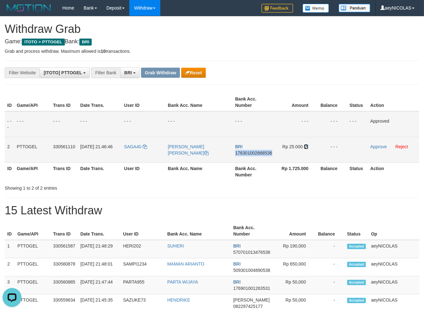
click at [305, 146] on icon at bounding box center [306, 147] width 4 height 4
copy span "176301002668536"
click at [306, 146] on icon at bounding box center [306, 147] width 4 height 4
click at [377, 148] on link "Approve" at bounding box center [379, 146] width 16 height 5
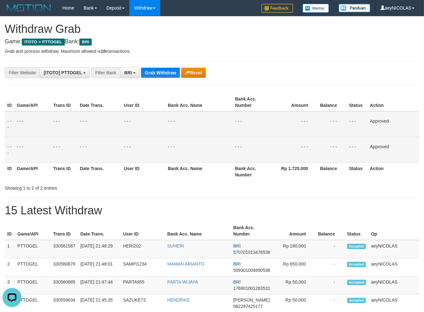
click at [323, 168] on th "Balance" at bounding box center [332, 172] width 29 height 18
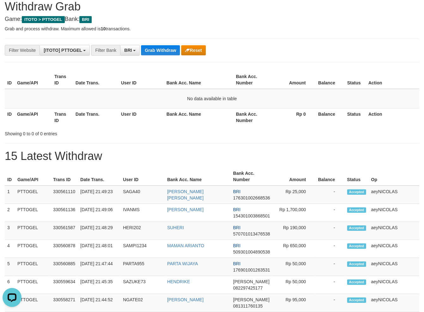
drag, startPoint x: 299, startPoint y: 138, endPoint x: 267, endPoint y: 145, distance: 32.2
click at [148, 52] on button "Grab Withdraw" at bounding box center [160, 50] width 39 height 10
drag, startPoint x: 149, startPoint y: 51, endPoint x: 155, endPoint y: 55, distance: 7.0
click at [150, 51] on button "Grab Withdraw" at bounding box center [160, 50] width 39 height 10
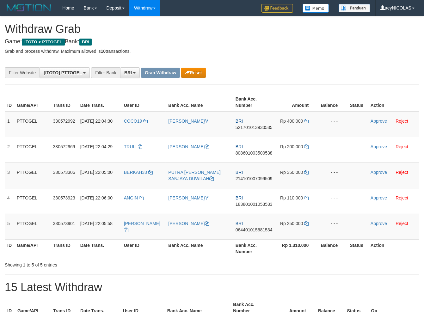
scroll to position [31, 0]
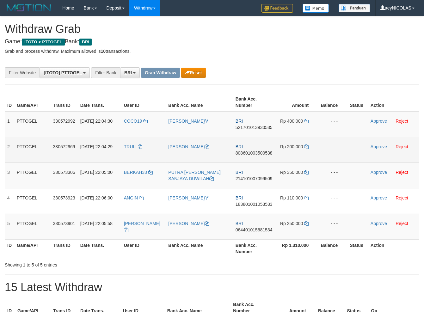
drag, startPoint x: 276, startPoint y: 62, endPoint x: 177, endPoint y: 140, distance: 126.2
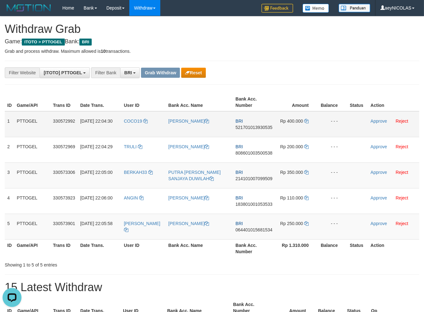
scroll to position [0, 0]
click at [309, 76] on div "**********" at bounding box center [177, 72] width 354 height 11
copy tr
drag, startPoint x: 136, startPoint y: 133, endPoint x: 266, endPoint y: 219, distance: 156.1
click at [266, 219] on tbody "1 PTTOGEL 330572992 01/09/2025 22:04:30 COCO19 FRANKY KALENDESANG BRI 521701013…" at bounding box center [212, 175] width 415 height 128
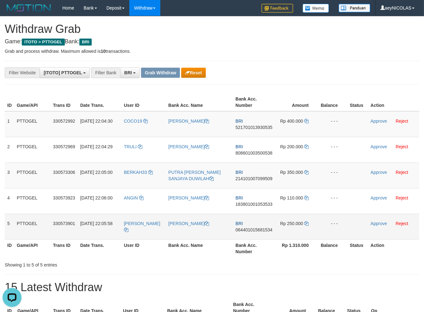
click at [266, 219] on td "BRI 064401015681534" at bounding box center [254, 227] width 42 height 26
drag, startPoint x: 303, startPoint y: 67, endPoint x: 272, endPoint y: 91, distance: 39.6
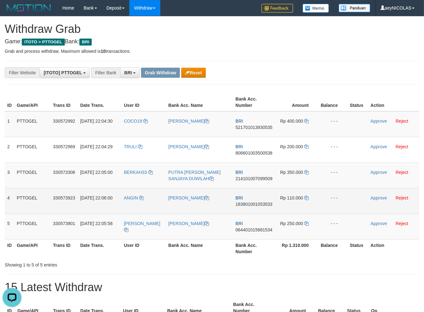
copy tr
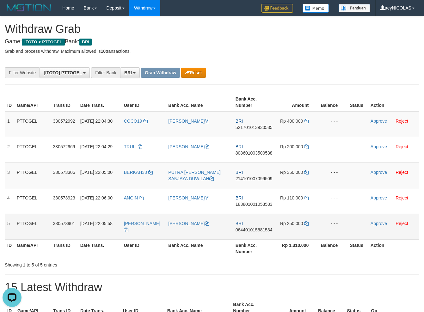
copy tr
drag, startPoint x: 140, startPoint y: 135, endPoint x: 303, endPoint y: 220, distance: 184.6
click at [303, 220] on tbody "1 PTTOGEL 330572992 01/09/2025 22:04:30 COCO19 FRANKY KALENDESANG BRI 521701013…" at bounding box center [212, 175] width 415 height 128
click at [246, 128] on span "521701013930535" at bounding box center [254, 127] width 37 height 5
copy tr
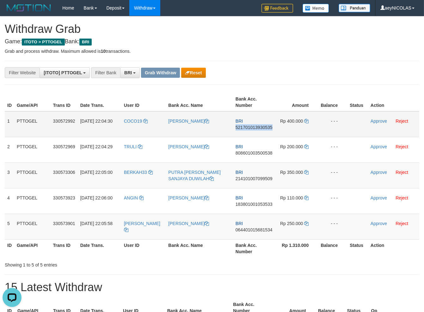
click at [246, 128] on span "521701013930535" at bounding box center [254, 127] width 37 height 5
copy span "521701013930535"
click at [262, 128] on span "521701013930535" at bounding box center [254, 127] width 37 height 5
copy span "521701013930535"
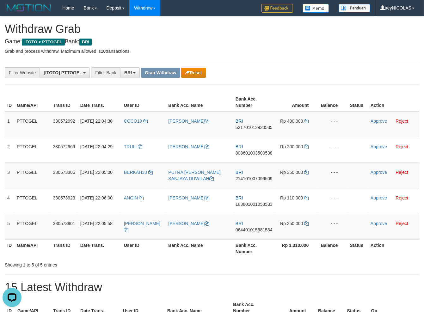
click at [308, 119] on icon at bounding box center [306, 121] width 4 height 4
copy span "521701013930535"
click at [308, 119] on icon at bounding box center [306, 121] width 4 height 4
drag, startPoint x: 308, startPoint y: 119, endPoint x: 316, endPoint y: 119, distance: 8.2
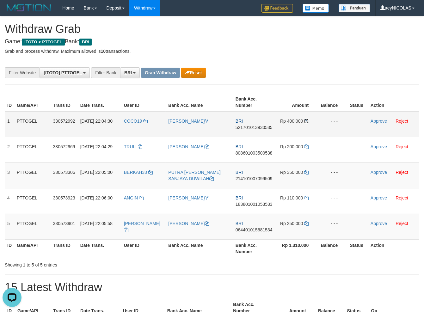
click at [312, 119] on td "Rp 400.000" at bounding box center [296, 124] width 43 height 26
click at [378, 121] on link "Approve" at bounding box center [379, 121] width 16 height 5
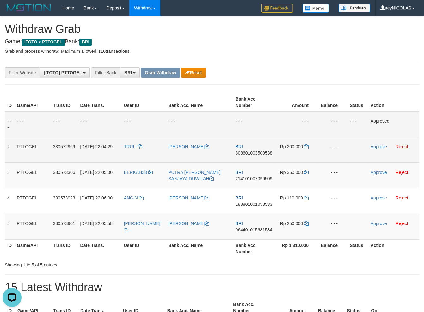
click at [255, 153] on span "808601003500538" at bounding box center [254, 153] width 37 height 5
copy span "808601003500538"
click at [264, 153] on span "808601003500538" at bounding box center [254, 153] width 37 height 5
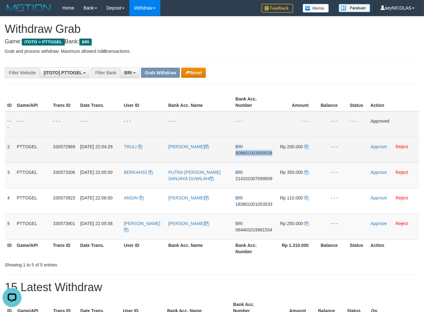
copy span "808601003500538"
drag, startPoint x: 255, startPoint y: 94, endPoint x: 231, endPoint y: 140, distance: 51.5
click at [255, 94] on th "Bank Acc. Number" at bounding box center [254, 102] width 42 height 18
click at [306, 146] on icon at bounding box center [306, 147] width 4 height 4
copy span "808601003500538"
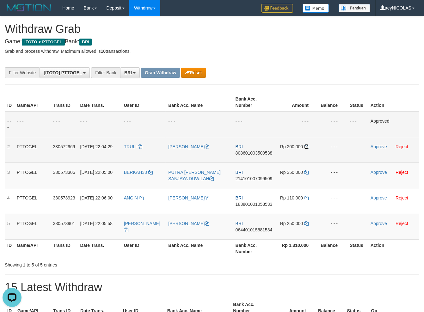
click at [306, 146] on icon at bounding box center [306, 147] width 4 height 4
click at [380, 147] on link "Approve" at bounding box center [379, 146] width 16 height 5
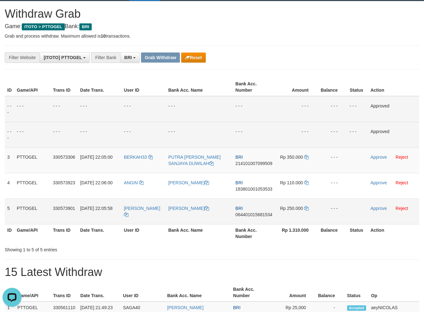
scroll to position [22, 0]
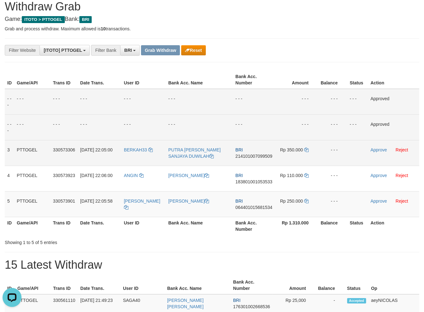
click at [255, 154] on span "214101007099509" at bounding box center [254, 156] width 37 height 5
click at [250, 155] on span "214101007099509" at bounding box center [254, 156] width 37 height 5
click at [275, 103] on tr "- - - - - - - - - - - - - - - - - - - - - - - - - - - - - - Approved" at bounding box center [212, 102] width 415 height 26
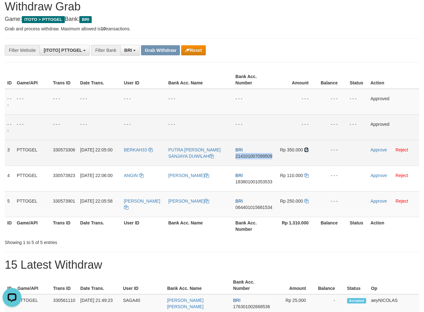
click at [306, 151] on icon at bounding box center [306, 150] width 4 height 4
click at [382, 151] on link "Approve" at bounding box center [379, 149] width 16 height 5
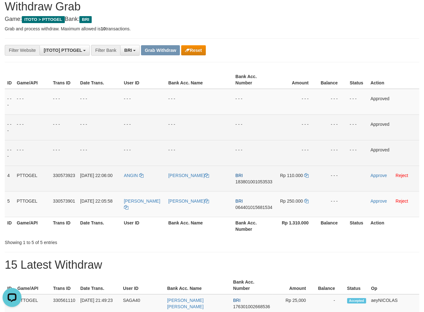
click at [250, 182] on span "183801001053533" at bounding box center [254, 181] width 37 height 5
click at [248, 179] on td "BRI 183801001053533" at bounding box center [254, 179] width 42 height 26
click at [243, 180] on span "183801001053533" at bounding box center [254, 181] width 37 height 5
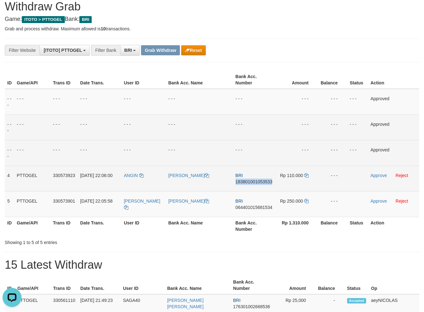
click at [243, 180] on span "183801001053533" at bounding box center [254, 181] width 37 height 5
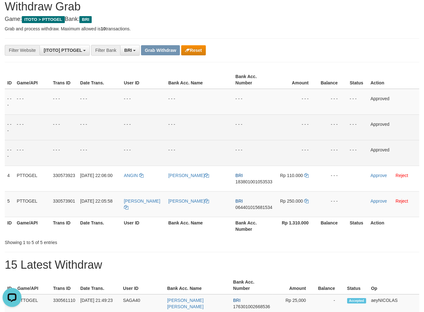
drag, startPoint x: 249, startPoint y: 128, endPoint x: 255, endPoint y: 131, distance: 7.1
click at [252, 129] on td "- - -" at bounding box center [254, 128] width 42 height 26
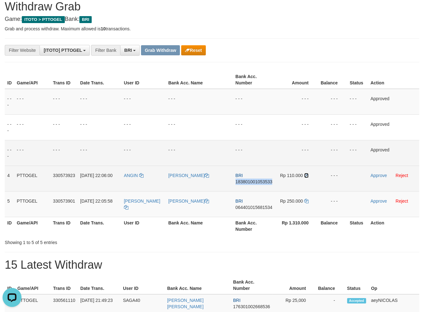
click at [309, 176] on td "Rp 110.000" at bounding box center [296, 179] width 43 height 26
click at [309, 177] on td "Rp 110.000" at bounding box center [296, 179] width 43 height 26
click at [308, 177] on icon at bounding box center [306, 175] width 4 height 4
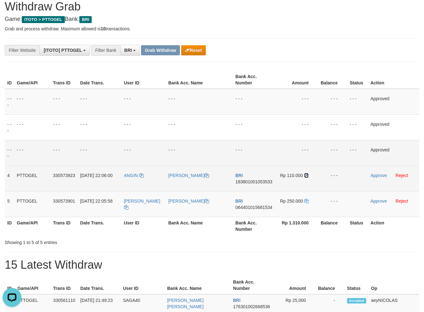
click at [308, 177] on icon at bounding box center [306, 175] width 4 height 4
click at [375, 172] on td "Approve Reject" at bounding box center [393, 179] width 51 height 26
click at [375, 173] on link "Approve" at bounding box center [379, 175] width 16 height 5
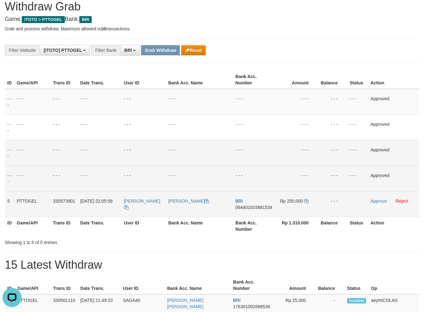
click at [253, 213] on td "BRI 064401015681534" at bounding box center [254, 204] width 42 height 26
click at [257, 206] on span "064401015681534" at bounding box center [254, 207] width 37 height 5
click at [241, 157] on td "- - -" at bounding box center [254, 153] width 42 height 26
click at [305, 205] on td "Rp 250.000" at bounding box center [296, 204] width 43 height 26
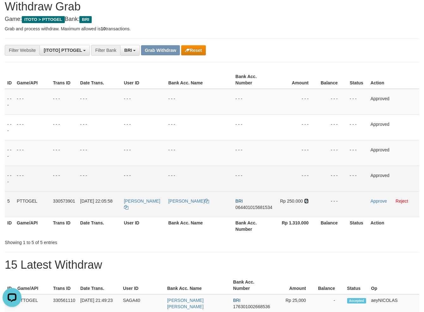
click at [306, 200] on icon at bounding box center [306, 201] width 4 height 4
drag, startPoint x: 306, startPoint y: 200, endPoint x: 311, endPoint y: 200, distance: 5.4
click at [306, 200] on icon at bounding box center [306, 201] width 4 height 4
click at [374, 202] on link "Approve" at bounding box center [379, 201] width 16 height 5
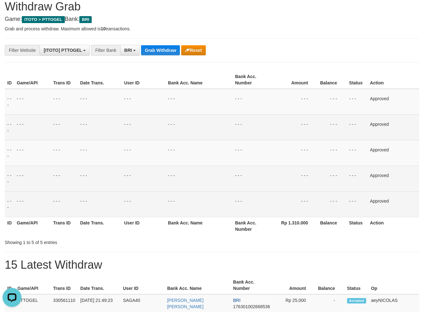
drag, startPoint x: 294, startPoint y: 133, endPoint x: 283, endPoint y: 127, distance: 12.6
click at [283, 127] on td "- - -" at bounding box center [295, 128] width 43 height 26
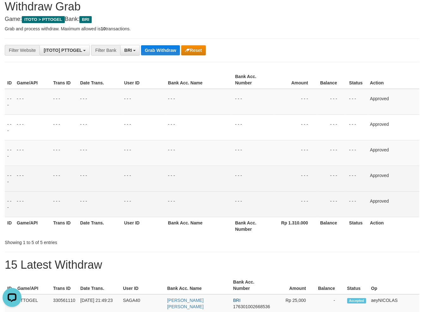
drag, startPoint x: 372, startPoint y: 49, endPoint x: 301, endPoint y: 53, distance: 71.0
click at [363, 53] on div "**********" at bounding box center [212, 50] width 424 height 11
click at [164, 51] on button "Grab Withdraw" at bounding box center [160, 50] width 39 height 10
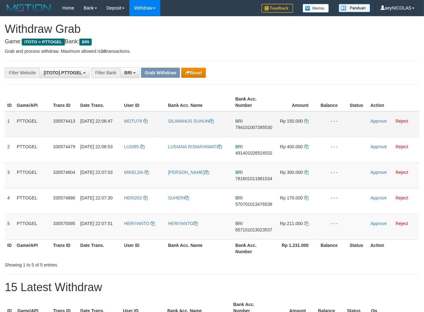
scroll to position [31, 0]
drag, startPoint x: 275, startPoint y: 200, endPoint x: 294, endPoint y: 237, distance: 41.5
click at [294, 237] on tbody "1 PTTOGEL 330574413 01/09/2025 22:06:47 MOTU78 SILIWANUS SUHUN BRI 794101007395…" at bounding box center [212, 175] width 415 height 128
drag, startPoint x: 263, startPoint y: 123, endPoint x: 260, endPoint y: 127, distance: 5.2
click at [263, 124] on td "BRI 794101007395530" at bounding box center [254, 124] width 42 height 26
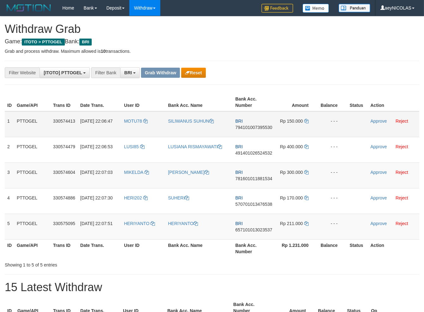
click at [260, 127] on span "794101007395530" at bounding box center [253, 127] width 37 height 5
copy span "794101007395530"
click at [259, 129] on span "794101007395530" at bounding box center [253, 127] width 37 height 5
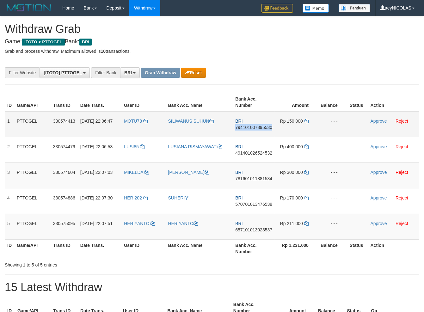
copy span "794101007395530"
click at [306, 120] on icon at bounding box center [306, 121] width 4 height 4
copy span "794101007395530"
click at [306, 120] on icon at bounding box center [306, 121] width 4 height 4
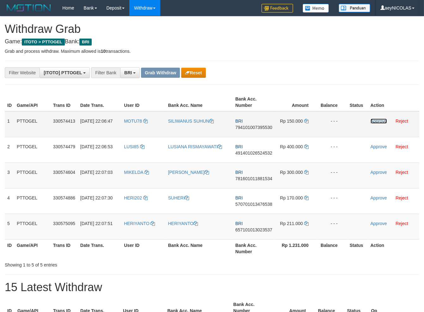
click at [386, 121] on link "Approve" at bounding box center [379, 121] width 16 height 5
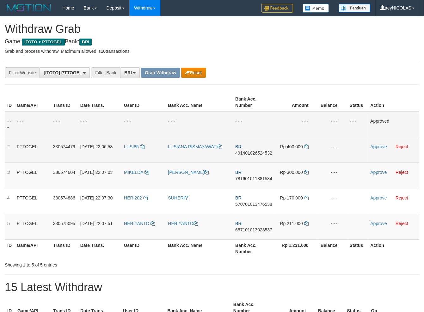
click at [260, 156] on td "BRI 491401026524532" at bounding box center [254, 150] width 42 height 26
click at [262, 151] on span "491401026524532" at bounding box center [253, 153] width 37 height 5
copy span "491401026524532"
click at [248, 152] on span "491401026524532" at bounding box center [253, 153] width 37 height 5
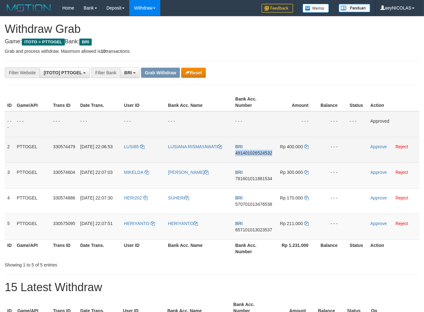
click at [248, 152] on span "491401026524532" at bounding box center [253, 153] width 37 height 5
copy span "491401026524532"
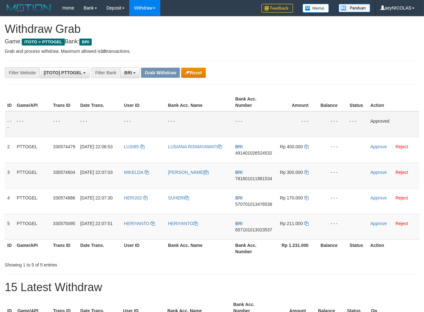
drag, startPoint x: 286, startPoint y: 93, endPoint x: 284, endPoint y: 99, distance: 6.5
click at [286, 93] on div "ID Game/API Trans ID Date Trans. User ID Bank Acc. Name Bank Acc. Number Amount…" at bounding box center [212, 175] width 424 height 168
click at [198, 74] on button "Reset" at bounding box center [193, 73] width 24 height 10
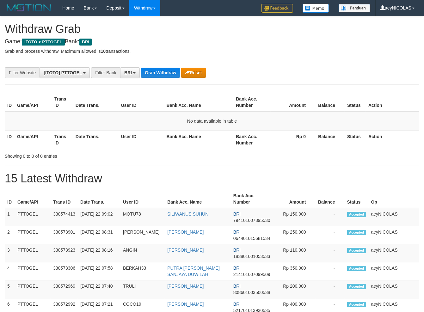
scroll to position [31, 0]
drag, startPoint x: 325, startPoint y: 106, endPoint x: 303, endPoint y: 103, distance: 22.7
click at [321, 106] on th "Balance" at bounding box center [329, 102] width 29 height 18
click at [159, 75] on button "Grab Withdraw" at bounding box center [160, 73] width 39 height 10
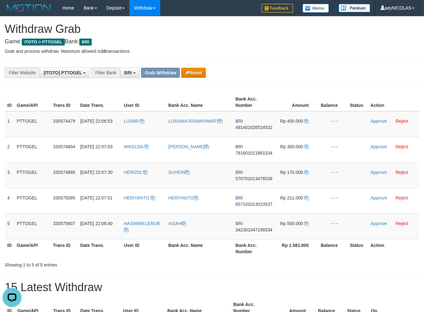
click at [203, 74] on button "Reset" at bounding box center [193, 73] width 24 height 10
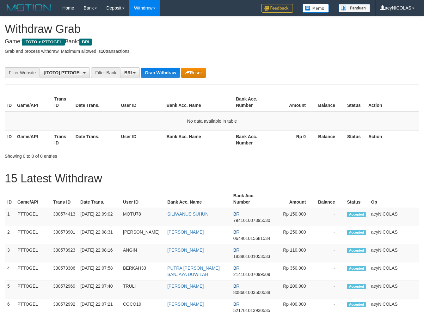
scroll to position [31, 0]
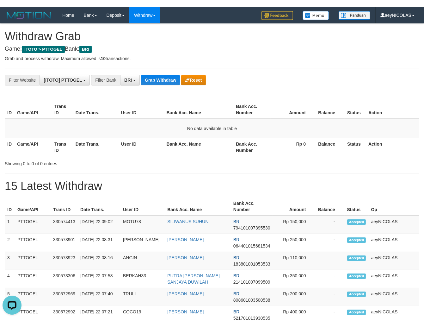
scroll to position [0, 0]
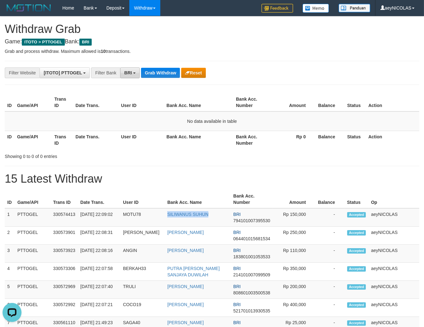
click at [125, 70] on button "BRI" at bounding box center [130, 72] width 20 height 11
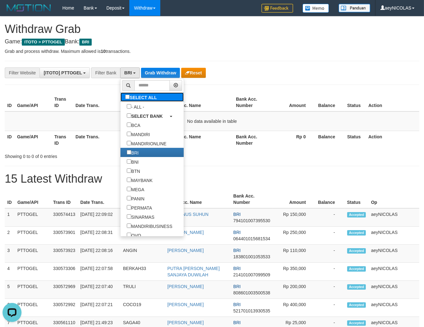
click at [121, 98] on label "SELECT ALL" at bounding box center [142, 96] width 43 height 9
select select "***"
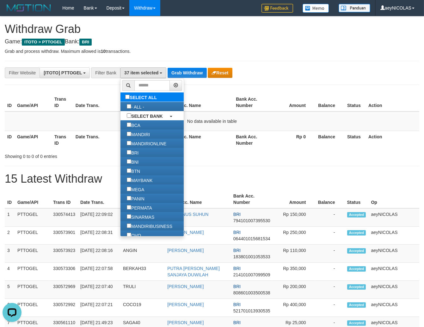
click at [121, 97] on label "SELECT ALL" at bounding box center [142, 96] width 43 height 9
select select
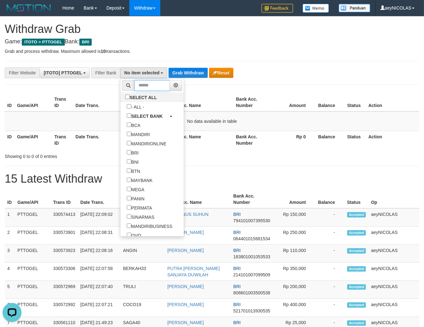
click at [134, 88] on input "text" at bounding box center [151, 85] width 35 height 11
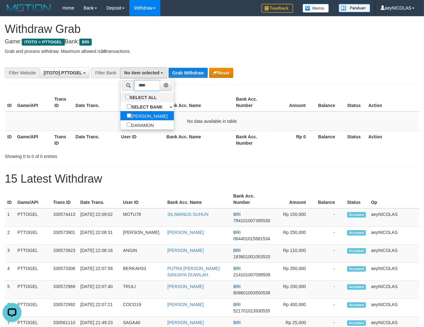
type input "****"
click at [121, 119] on label "[PERSON_NAME]" at bounding box center [147, 115] width 53 height 9
select select "****"
drag, startPoint x: 190, startPoint y: 96, endPoint x: 160, endPoint y: 67, distance: 41.2
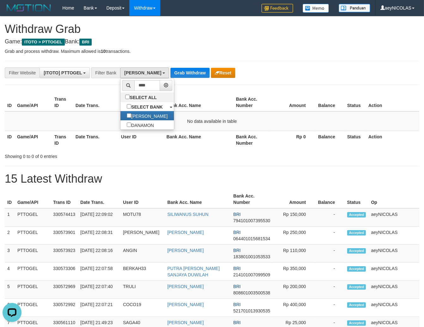
click at [189, 94] on th "Bank Acc. Name" at bounding box center [199, 102] width 70 height 18
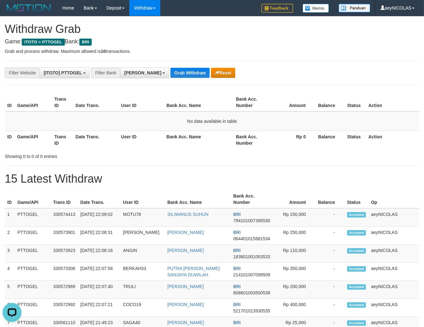
click at [171, 73] on button "Grab Withdraw" at bounding box center [190, 73] width 39 height 10
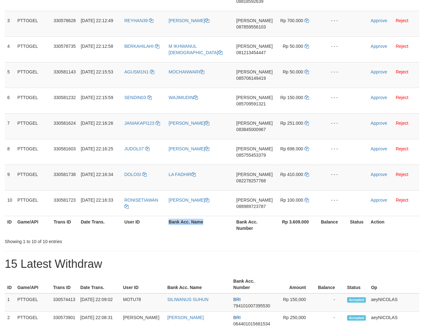
scroll to position [175, 0]
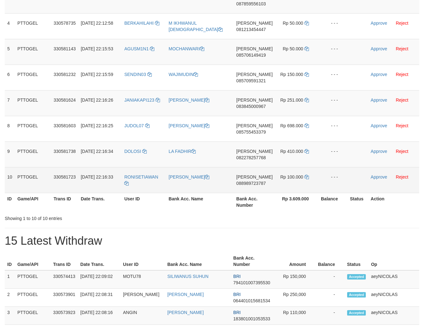
drag, startPoint x: 230, startPoint y: 259, endPoint x: 288, endPoint y: 180, distance: 97.3
click at [288, 180] on tbody "1 PTTOGEL 330578537 01/09/2025 22:12:42 MBAHJUKI ADF TARJUKI DANA 081918435422 …" at bounding box center [212, 64] width 415 height 257
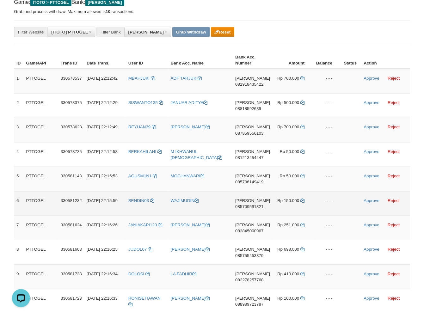
scroll to position [0, 0]
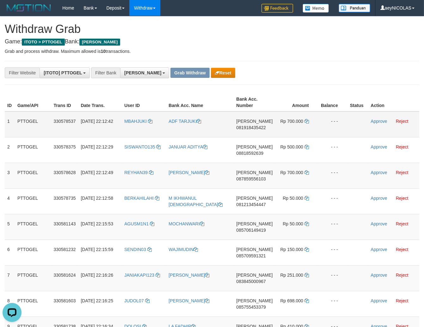
click at [255, 124] on td "DANA 081918435422" at bounding box center [254, 124] width 41 height 26
click at [254, 127] on span "081918435422" at bounding box center [250, 127] width 29 height 5
click at [253, 127] on span "081918435422" at bounding box center [250, 127] width 29 height 5
copy span "081918435422"
click at [276, 107] on th "Amount" at bounding box center [297, 102] width 43 height 18
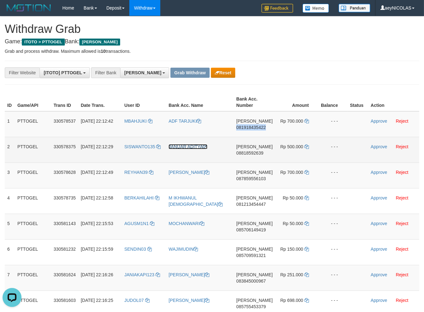
click at [172, 145] on link "JANUAR ADITYA" at bounding box center [188, 146] width 39 height 5
copy span "081918435422"
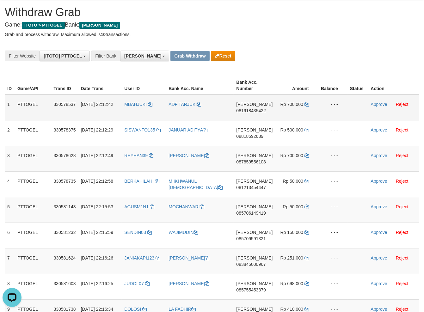
scroll to position [22, 0]
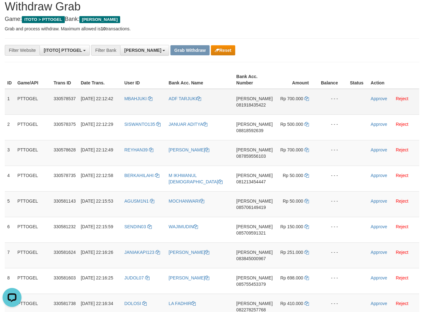
click at [298, 46] on div "**********" at bounding box center [177, 50] width 354 height 11
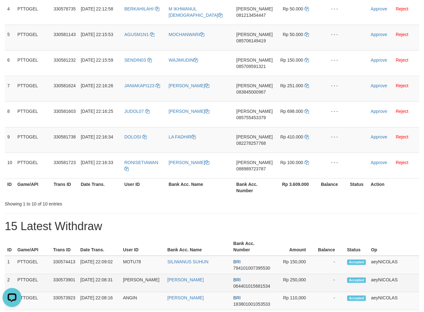
scroll to position [292, 0]
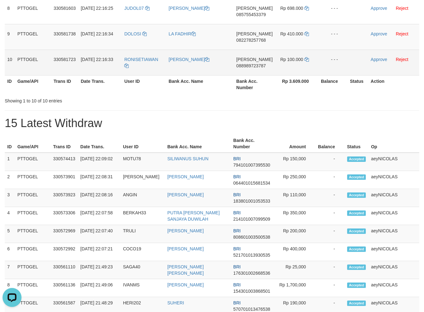
copy tr
drag, startPoint x: 139, startPoint y: 108, endPoint x: 287, endPoint y: 59, distance: 156.0
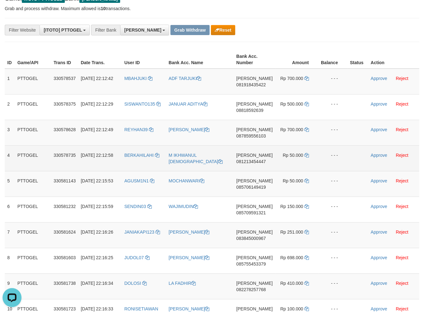
scroll to position [21, 0]
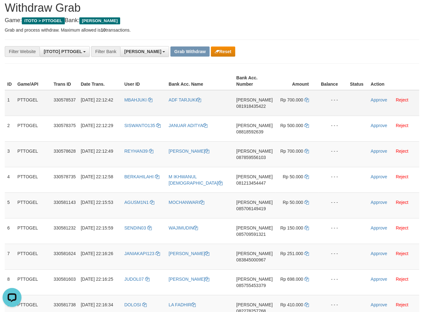
click at [295, 75] on th "Amount" at bounding box center [297, 81] width 43 height 18
click at [255, 110] on td "DANA 081918435422" at bounding box center [254, 103] width 41 height 26
click at [257, 106] on span "081918435422" at bounding box center [250, 106] width 29 height 5
copy span "081918435422"
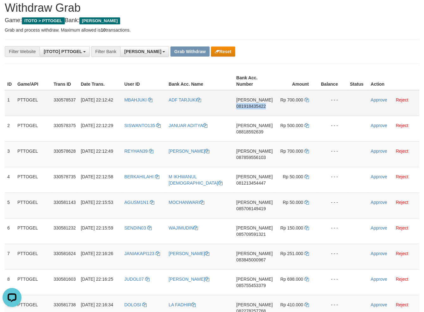
click at [257, 106] on span "081918435422" at bounding box center [250, 106] width 29 height 5
copy span "081918435422"
click at [244, 105] on span "081918435422" at bounding box center [250, 106] width 29 height 5
copy span "081918435422"
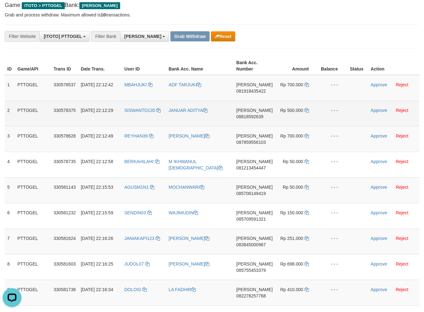
scroll to position [44, 0]
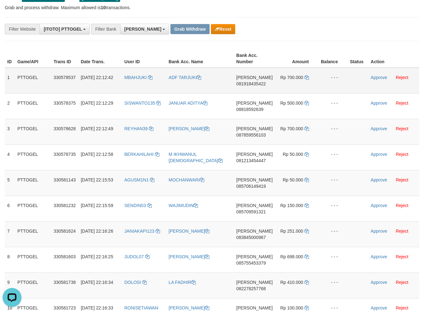
click at [253, 76] on td "DANA 081918435422" at bounding box center [254, 81] width 41 height 26
click at [251, 83] on span "081918435422" at bounding box center [250, 83] width 29 height 5
copy span "081918435422"
drag, startPoint x: 275, startPoint y: 47, endPoint x: 277, endPoint y: 53, distance: 6.5
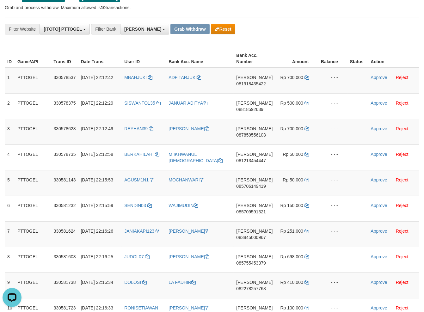
click at [308, 74] on td "Rp 700.000" at bounding box center [297, 81] width 43 height 26
click at [307, 77] on icon at bounding box center [307, 77] width 4 height 4
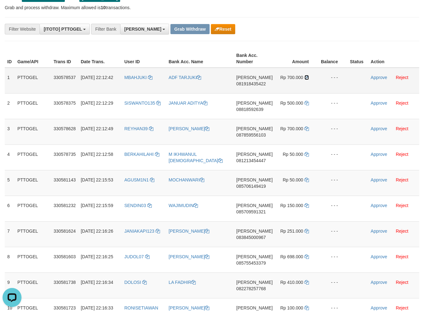
click at [307, 77] on icon at bounding box center [307, 77] width 4 height 4
click at [384, 78] on link "Approve" at bounding box center [379, 77] width 16 height 5
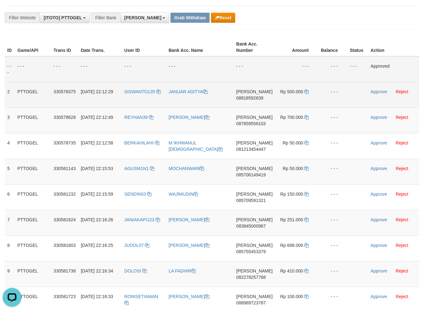
scroll to position [66, 0]
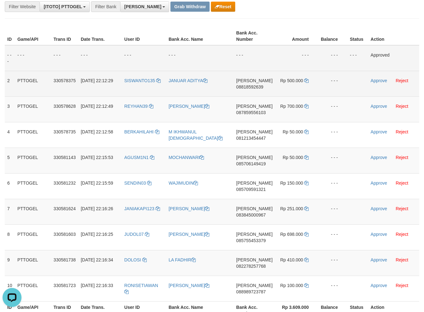
click at [253, 88] on td "DANA 08818592639" at bounding box center [254, 84] width 41 height 26
click at [254, 85] on span "08818592639" at bounding box center [249, 86] width 27 height 5
copy span "08818592639"
click at [250, 84] on span "08818592639" at bounding box center [249, 86] width 27 height 5
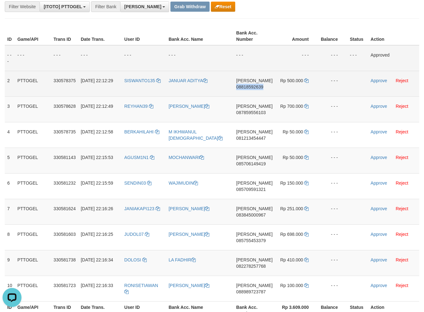
click at [250, 84] on span "08818592639" at bounding box center [249, 86] width 27 height 5
copy span "08818592639"
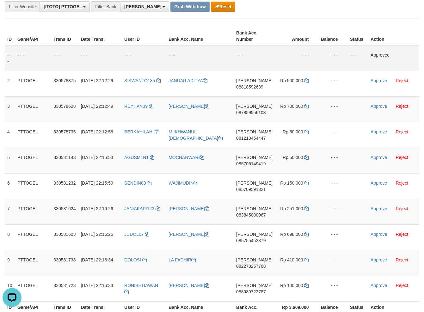
click at [254, 58] on td "- - -" at bounding box center [254, 58] width 41 height 26
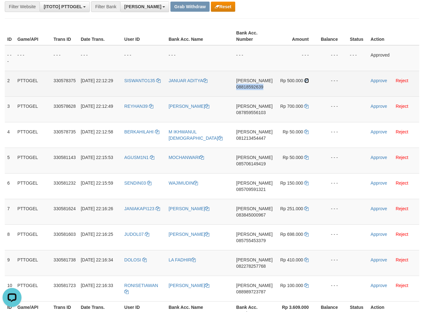
click at [307, 81] on icon at bounding box center [307, 80] width 4 height 4
copy span "08818592639"
click at [307, 81] on icon at bounding box center [307, 80] width 4 height 4
drag, startPoint x: 307, startPoint y: 81, endPoint x: 376, endPoint y: 81, distance: 69.6
click at [309, 81] on td "Rp 500.000" at bounding box center [296, 84] width 43 height 26
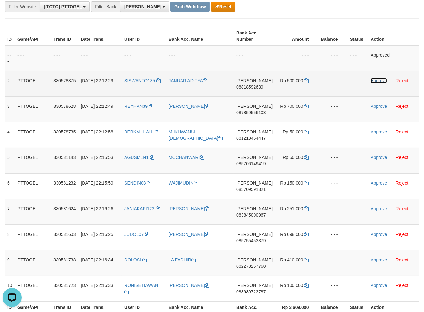
click at [377, 81] on link "Approve" at bounding box center [379, 80] width 16 height 5
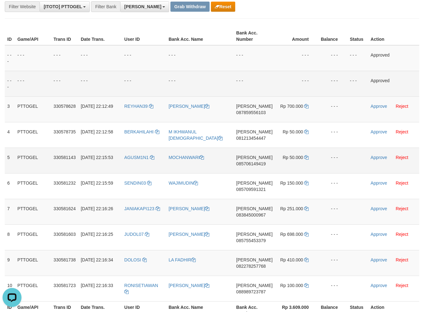
scroll to position [89, 0]
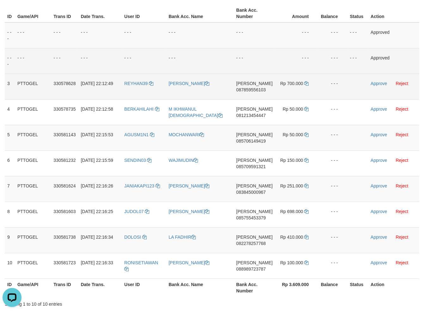
click at [261, 94] on td "DANA 087859556103" at bounding box center [254, 87] width 41 height 26
click at [255, 92] on td "DANA 087859556103" at bounding box center [254, 87] width 41 height 26
click at [253, 91] on span "087859556103" at bounding box center [250, 89] width 29 height 5
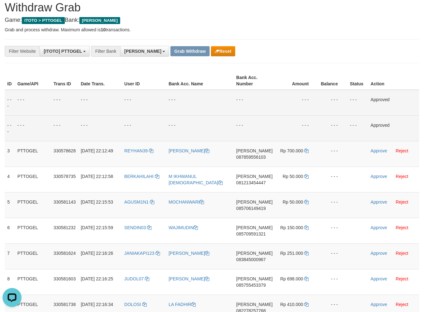
scroll to position [21, 0]
click at [253, 115] on td "- - -" at bounding box center [254, 103] width 41 height 26
click at [307, 153] on icon at bounding box center [307, 151] width 4 height 4
drag, startPoint x: 307, startPoint y: 153, endPoint x: 347, endPoint y: 152, distance: 40.2
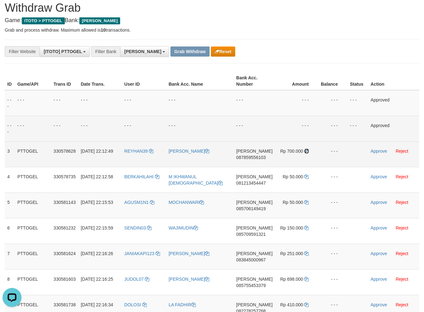
click at [311, 153] on td "Rp 700.000" at bounding box center [296, 154] width 43 height 26
click at [384, 152] on link "Approve" at bounding box center [379, 151] width 16 height 5
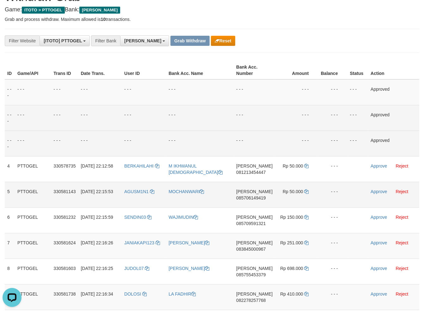
scroll to position [44, 0]
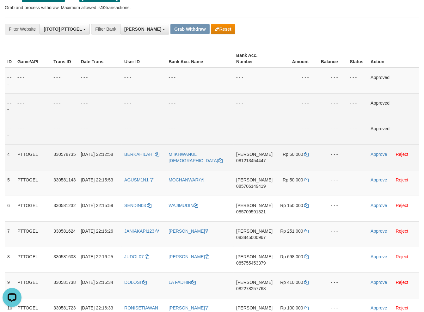
click at [254, 162] on span "081213454447" at bounding box center [250, 160] width 29 height 5
click at [259, 164] on td "DANA 081213454447" at bounding box center [254, 158] width 41 height 26
click at [259, 162] on span "081213454447" at bounding box center [250, 160] width 29 height 5
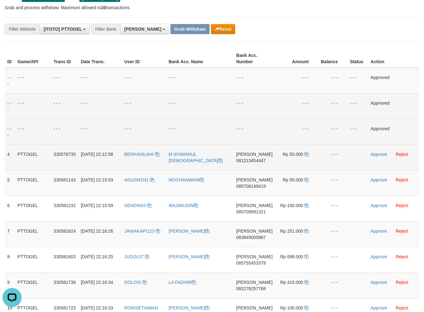
click at [249, 157] on td "DANA 081213454447" at bounding box center [254, 158] width 41 height 26
click at [258, 163] on span "081213454447" at bounding box center [250, 160] width 29 height 5
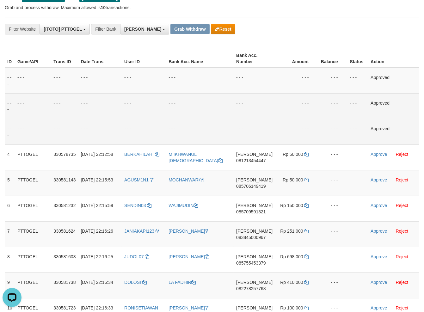
click at [239, 114] on td "- - -" at bounding box center [254, 106] width 41 height 26
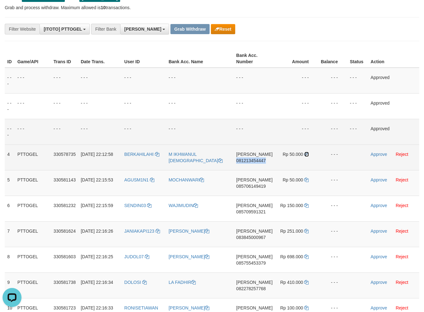
click at [306, 154] on icon at bounding box center [307, 154] width 4 height 4
drag, startPoint x: 306, startPoint y: 154, endPoint x: 370, endPoint y: 158, distance: 64.0
click at [308, 153] on td "Rp 50.000" at bounding box center [296, 158] width 43 height 26
click at [376, 154] on link "Approve" at bounding box center [379, 154] width 16 height 5
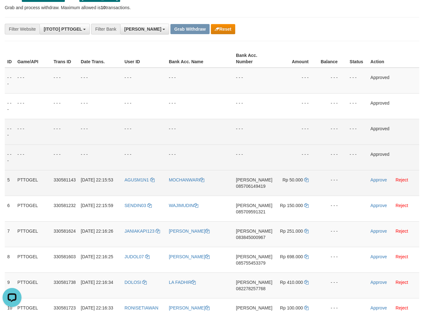
scroll to position [89, 0]
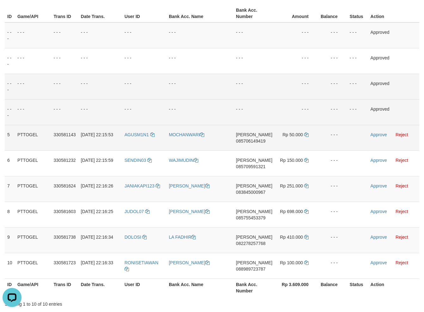
click at [256, 136] on td "DANA 085706149419" at bounding box center [254, 138] width 41 height 26
click at [256, 143] on span "085706149419" at bounding box center [250, 141] width 29 height 5
click at [258, 141] on span "085706149419" at bounding box center [250, 141] width 29 height 5
click at [257, 143] on span "085706149419" at bounding box center [250, 141] width 29 height 5
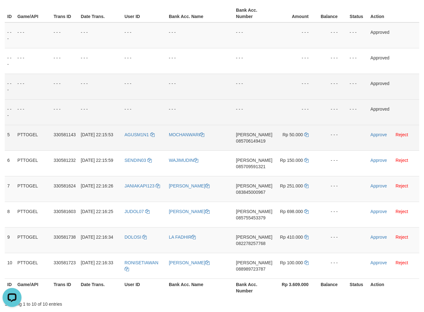
click at [247, 137] on td "DANA 085706149419" at bounding box center [254, 138] width 41 height 26
click at [248, 140] on span "085706149419" at bounding box center [250, 141] width 29 height 5
drag, startPoint x: 244, startPoint y: 99, endPoint x: 244, endPoint y: 104, distance: 5.1
click at [244, 98] on td "- - -" at bounding box center [254, 87] width 41 height 26
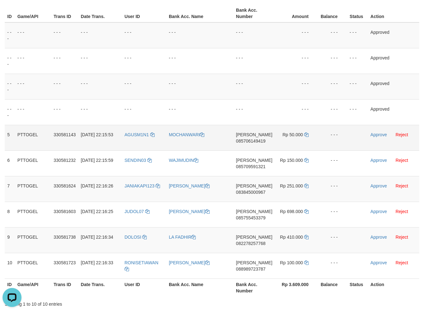
click at [180, 141] on td "MOCHANWARI" at bounding box center [199, 138] width 67 height 26
click at [306, 133] on icon at bounding box center [306, 135] width 4 height 4
click at [306, 134] on icon at bounding box center [306, 135] width 4 height 4
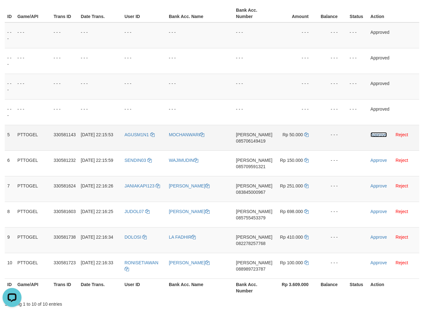
click at [376, 134] on link "Approve" at bounding box center [379, 134] width 16 height 5
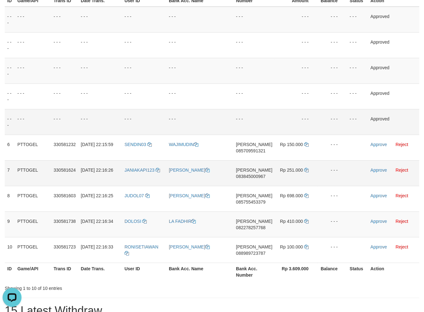
scroll to position [111, 0]
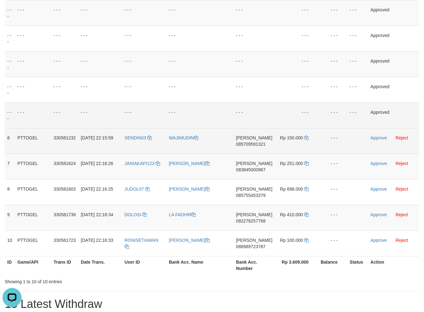
click at [250, 143] on span "085709591321" at bounding box center [250, 144] width 29 height 5
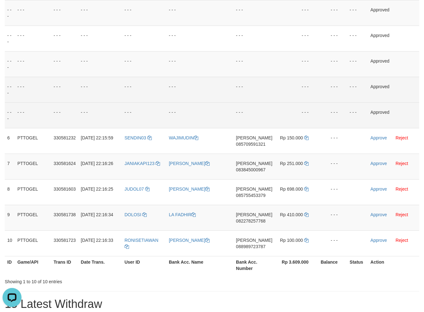
click at [234, 78] on td "- - -" at bounding box center [199, 90] width 67 height 26
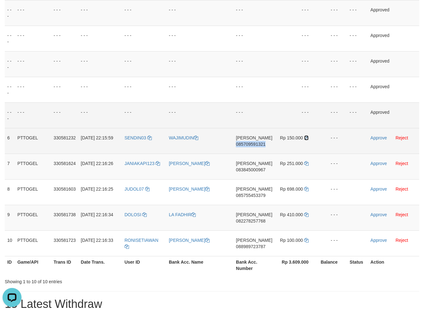
click at [308, 137] on icon at bounding box center [306, 138] width 4 height 4
click at [308, 138] on td "Rp 150.000" at bounding box center [296, 141] width 43 height 26
click at [306, 139] on td "Rp 150.000" at bounding box center [296, 141] width 43 height 26
click at [301, 139] on span "Rp 150.000" at bounding box center [291, 137] width 23 height 5
click at [305, 137] on icon at bounding box center [306, 138] width 4 height 4
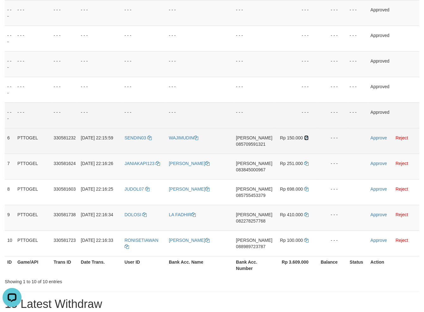
click at [305, 137] on icon at bounding box center [306, 138] width 4 height 4
click at [362, 136] on td at bounding box center [357, 141] width 21 height 26
click at [373, 137] on link "Approve" at bounding box center [379, 137] width 16 height 5
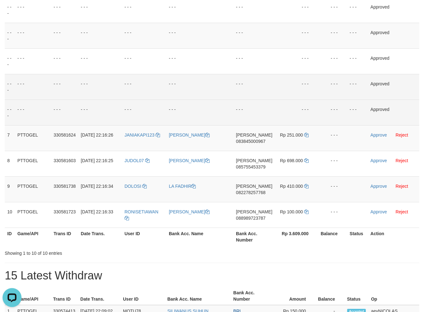
scroll to position [157, 0]
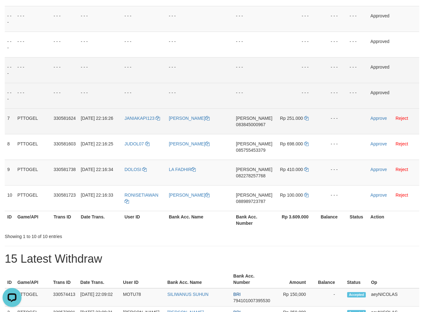
click at [245, 126] on span "083845000967" at bounding box center [250, 124] width 29 height 5
click at [215, 227] on th "Bank Acc. Name" at bounding box center [199, 220] width 67 height 18
click at [307, 118] on icon at bounding box center [306, 118] width 4 height 4
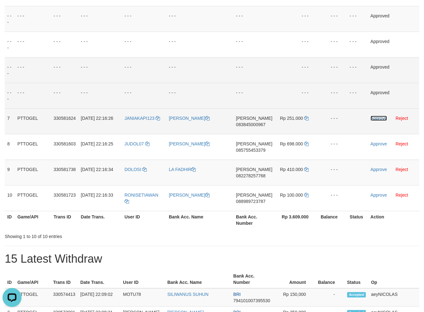
click at [381, 118] on link "Approve" at bounding box center [379, 118] width 16 height 5
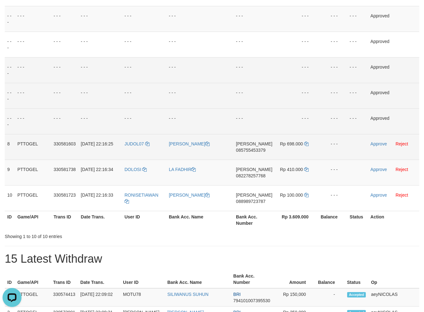
click at [252, 148] on span "085755453379" at bounding box center [250, 150] width 29 height 5
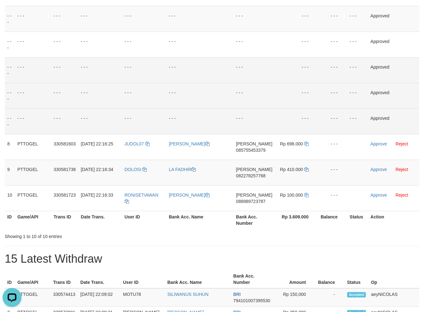
click at [242, 237] on div "Showing 1 to 10 of 10 entries" at bounding box center [212, 235] width 424 height 9
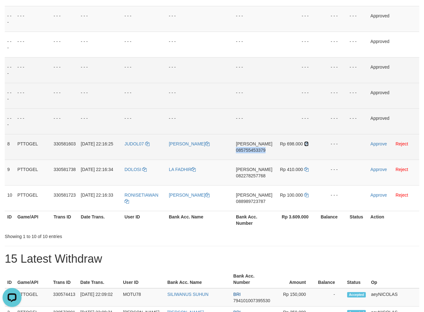
click at [305, 144] on icon at bounding box center [306, 144] width 4 height 4
drag, startPoint x: 368, startPoint y: 142, endPoint x: 376, endPoint y: 145, distance: 7.9
click at [370, 143] on td "Approve Reject" at bounding box center [393, 147] width 51 height 26
click at [376, 145] on link "Approve" at bounding box center [379, 143] width 16 height 5
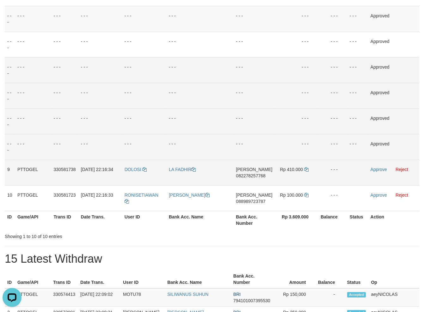
click at [251, 176] on span "082278257768" at bounding box center [250, 175] width 29 height 5
click at [248, 174] on span "082278257768" at bounding box center [250, 175] width 29 height 5
click at [269, 128] on td "- - -" at bounding box center [254, 122] width 41 height 26
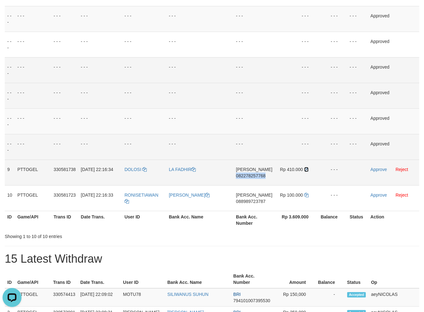
click at [304, 168] on icon at bounding box center [306, 169] width 4 height 4
click at [381, 168] on link "Approve" at bounding box center [379, 169] width 16 height 5
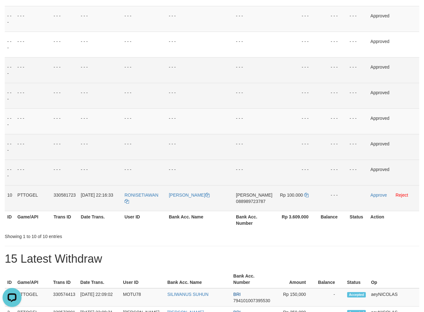
click at [247, 198] on td "DANA 088989723787" at bounding box center [254, 198] width 41 height 26
click at [247, 205] on td "DANA 088989723787" at bounding box center [254, 198] width 41 height 26
click at [256, 203] on span "088989723787" at bounding box center [250, 201] width 29 height 5
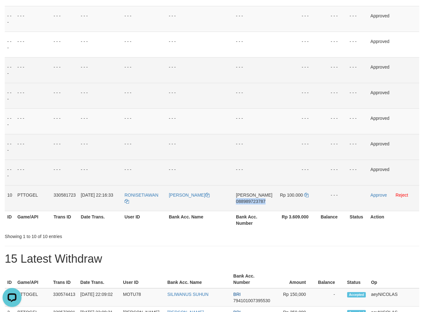
click at [256, 203] on span "088989723787" at bounding box center [250, 201] width 29 height 5
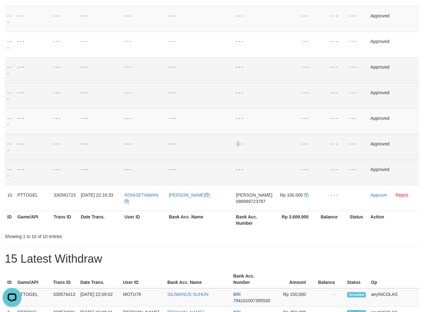
click at [241, 146] on td "- - -" at bounding box center [254, 147] width 41 height 26
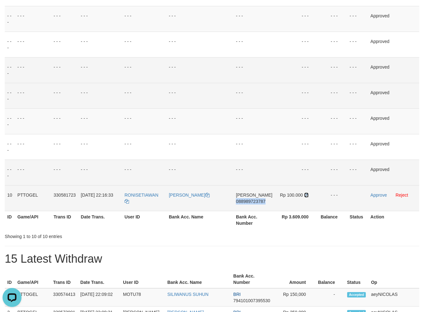
click at [306, 194] on icon at bounding box center [306, 195] width 4 height 4
click at [305, 194] on icon at bounding box center [306, 195] width 4 height 4
click at [376, 195] on link "Approve" at bounding box center [379, 195] width 16 height 5
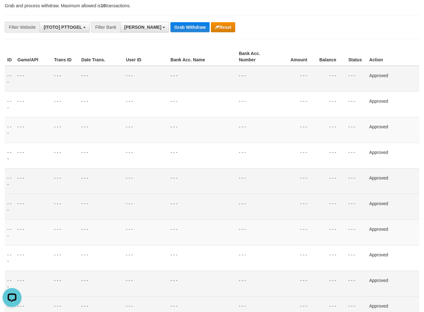
scroll to position [0, 0]
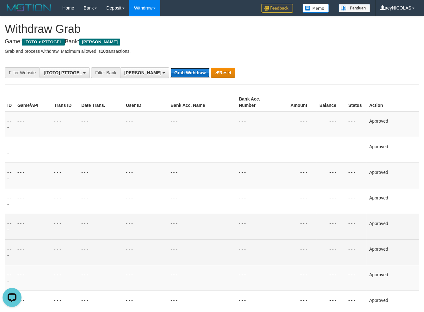
click at [175, 70] on button "Grab Withdraw" at bounding box center [190, 73] width 39 height 10
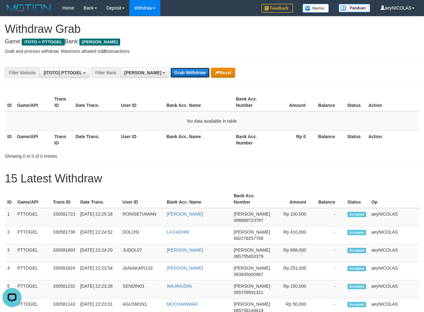
click at [171, 76] on button "Grab Withdraw" at bounding box center [190, 73] width 39 height 10
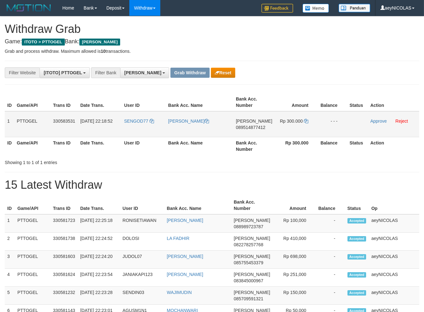
scroll to position [110, 0]
click at [281, 122] on tr "1 PTTOGEL 330583531 [DATE] 22:18:52 SENGOD77 [PERSON_NAME] 089514877412 Rp 300.…" at bounding box center [212, 124] width 415 height 26
click at [265, 129] on span "089514877412" at bounding box center [250, 127] width 29 height 5
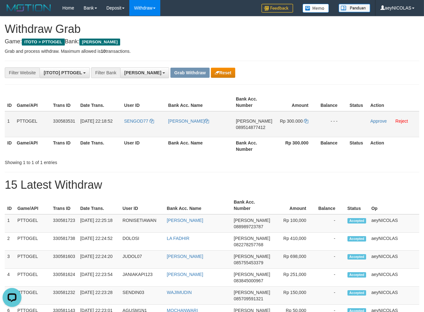
click at [254, 124] on td "[PERSON_NAME] 089514877412" at bounding box center [254, 124] width 41 height 26
click at [254, 128] on span "089514877412" at bounding box center [250, 127] width 29 height 5
copy span "089514877412"
click at [254, 128] on span "089514877412" at bounding box center [250, 127] width 29 height 5
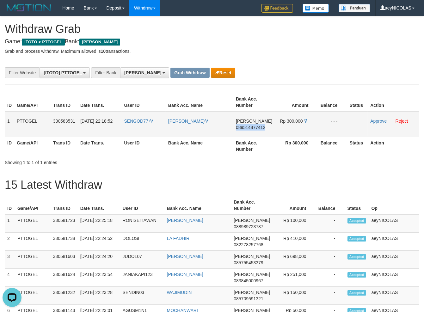
copy span "089514877412"
click at [306, 123] on link at bounding box center [306, 121] width 4 height 5
copy span "089514877412"
click at [306, 122] on icon at bounding box center [306, 121] width 4 height 4
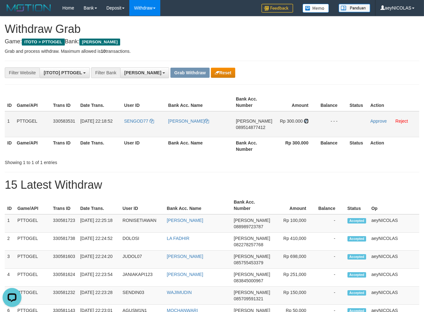
click at [306, 122] on icon at bounding box center [306, 121] width 4 height 4
click at [374, 120] on link "Approve" at bounding box center [379, 121] width 16 height 5
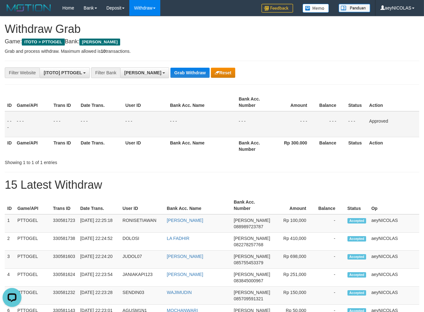
click at [181, 70] on button "Grab Withdraw" at bounding box center [190, 73] width 39 height 10
click at [178, 71] on button "Grab Withdraw" at bounding box center [190, 73] width 39 height 10
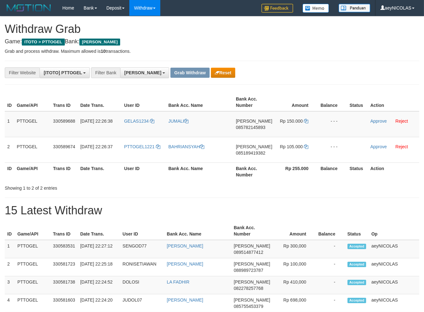
scroll to position [110, 0]
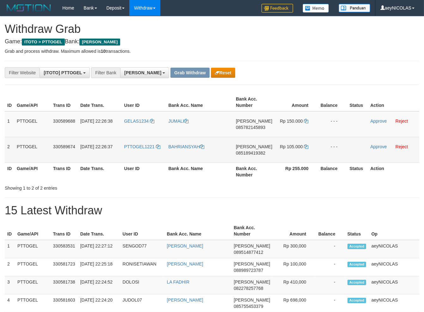
drag, startPoint x: 143, startPoint y: 128, endPoint x: 282, endPoint y: 150, distance: 140.6
click at [282, 150] on tbody "1 PTTOGEL 330589688 [DATE] 22:26:38 GELAS1234 [GEOGRAPHIC_DATA][PERSON_NAME] 08…" at bounding box center [212, 137] width 415 height 52
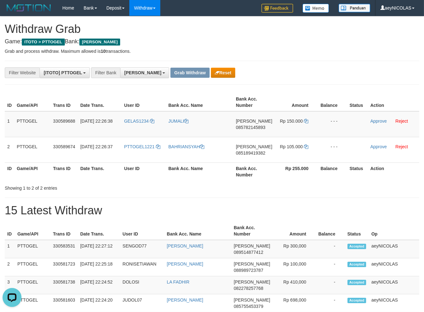
scroll to position [0, 0]
click at [249, 131] on td "[PERSON_NAME] 085782145893" at bounding box center [254, 124] width 41 height 26
click at [254, 128] on span "085782145893" at bounding box center [250, 127] width 29 height 5
copy span "085782145893"
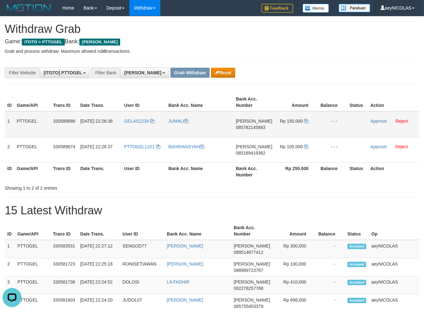
click at [252, 124] on td "[PERSON_NAME] 085782145893" at bounding box center [254, 124] width 41 height 26
click at [252, 127] on span "085782145893" at bounding box center [250, 127] width 29 height 5
copy span "085782145893"
click at [252, 127] on span "085782145893" at bounding box center [250, 127] width 29 height 5
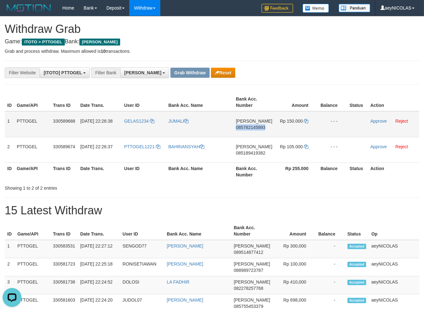
copy span "085782145893"
click at [305, 122] on icon at bounding box center [306, 121] width 4 height 4
copy span "085782145893"
click at [306, 121] on icon at bounding box center [306, 121] width 4 height 4
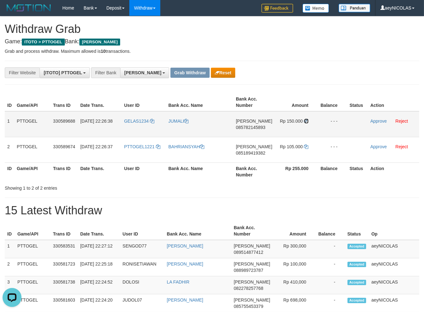
click at [306, 121] on icon at bounding box center [306, 121] width 4 height 4
click at [371, 121] on link "Approve" at bounding box center [379, 121] width 16 height 5
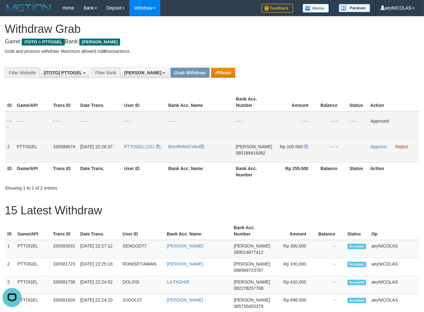
click at [252, 152] on span "085189419382" at bounding box center [250, 153] width 29 height 5
copy span "085189419382"
click at [255, 151] on td "[PERSON_NAME] 085189419382" at bounding box center [254, 150] width 41 height 26
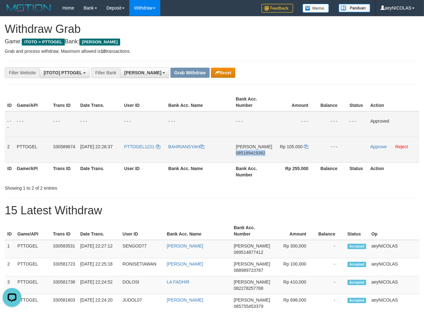
click at [252, 154] on span "085189419382" at bounding box center [250, 153] width 29 height 5
copy span "085189419382"
click at [252, 154] on span "085189419382" at bounding box center [250, 153] width 29 height 5
copy span "085189419382"
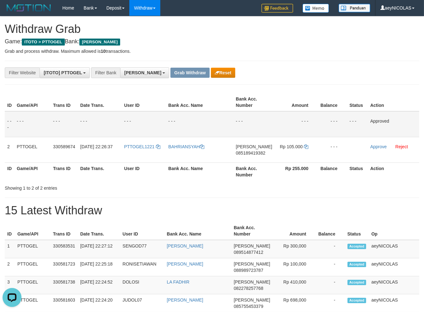
click at [231, 190] on div "Showing 1 to 2 of 2 entries" at bounding box center [212, 187] width 424 height 9
click at [267, 184] on div "Showing 1 to 2 of 2 entries" at bounding box center [212, 187] width 424 height 9
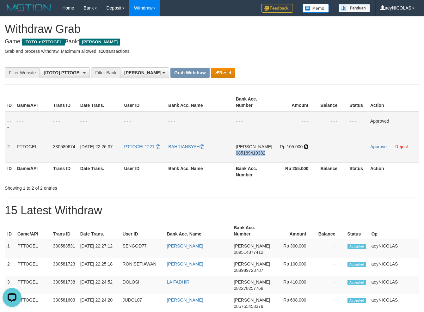
click at [306, 148] on icon at bounding box center [306, 147] width 4 height 4
copy span "085189419382"
click at [306, 148] on icon at bounding box center [306, 147] width 4 height 4
click at [377, 144] on td "Approve Reject" at bounding box center [394, 150] width 52 height 26
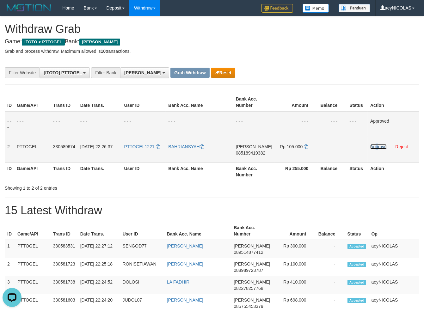
click at [378, 146] on link "Approve" at bounding box center [379, 146] width 16 height 5
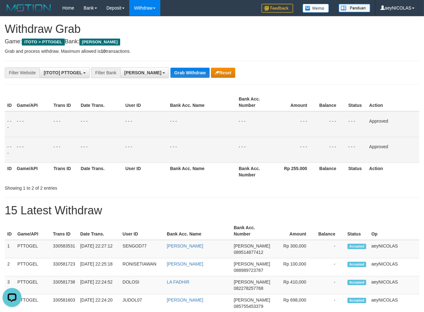
drag, startPoint x: 251, startPoint y: 170, endPoint x: 246, endPoint y: 162, distance: 8.9
click at [249, 165] on th "Bank Acc. Number" at bounding box center [254, 172] width 37 height 18
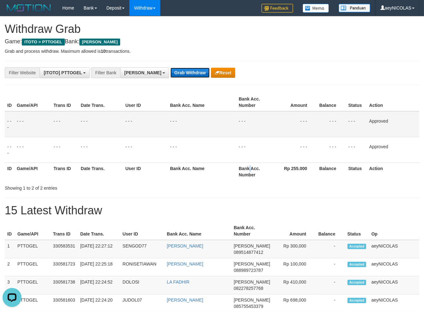
click at [171, 76] on button "Grab Withdraw" at bounding box center [190, 73] width 39 height 10
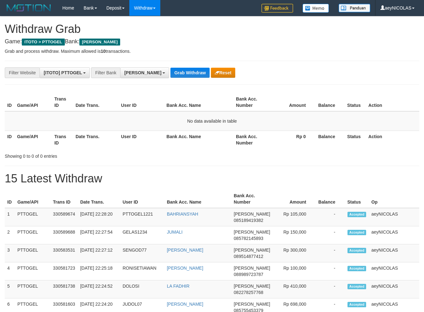
click at [171, 72] on button "Grab Withdraw" at bounding box center [190, 73] width 39 height 10
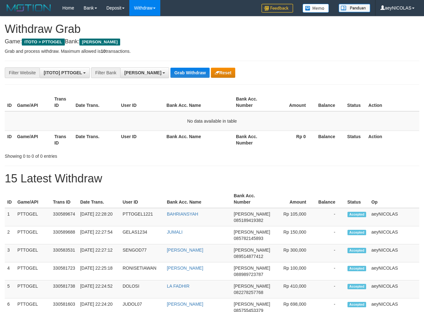
click at [171, 75] on button "Grab Withdraw" at bounding box center [190, 73] width 39 height 10
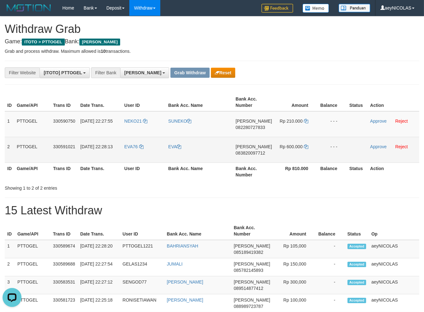
drag, startPoint x: 185, startPoint y: 142, endPoint x: 245, endPoint y: 159, distance: 62.1
click at [281, 157] on tbody "1 PTTOGEL 330590750 [DATE] 22:27:55 NEKO21 [GEOGRAPHIC_DATA] [PERSON_NAME] 0822…" at bounding box center [212, 137] width 415 height 52
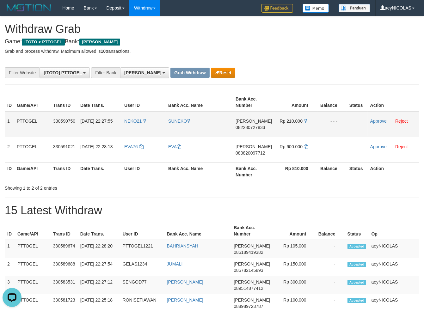
click at [259, 127] on span "082280727833" at bounding box center [250, 127] width 29 height 5
click at [251, 125] on td "[PERSON_NAME] 082280727833" at bounding box center [253, 124] width 41 height 26
click at [249, 128] on span "082280727833" at bounding box center [250, 127] width 29 height 5
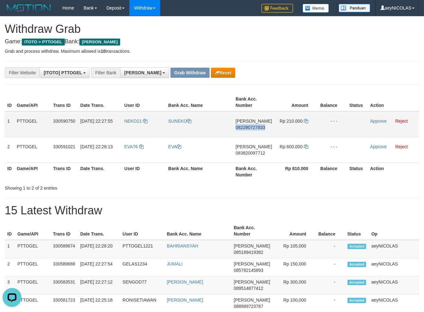
copy span "082280727833"
click at [249, 128] on span "082280727833" at bounding box center [250, 127] width 29 height 5
copy span "082280727833"
click at [306, 119] on icon at bounding box center [306, 121] width 4 height 4
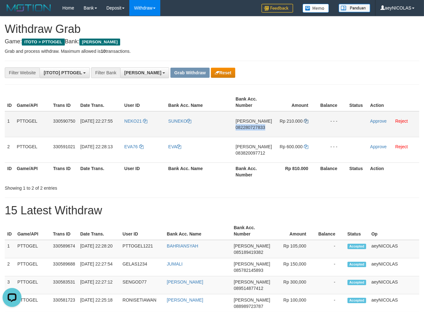
copy span "082280727833"
click at [380, 121] on link "Approve" at bounding box center [379, 121] width 16 height 5
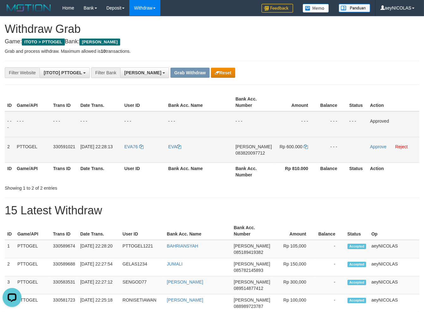
click at [260, 155] on span "083820097712" at bounding box center [250, 153] width 29 height 5
copy span "083820097712"
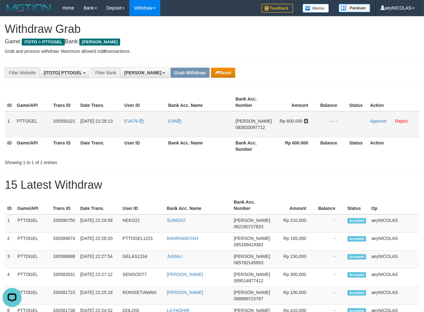
click at [304, 120] on icon at bounding box center [306, 121] width 4 height 4
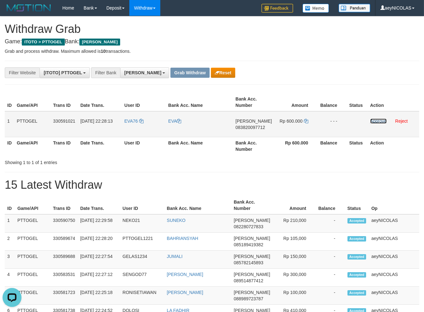
click at [379, 119] on link "Approve" at bounding box center [379, 121] width 16 height 5
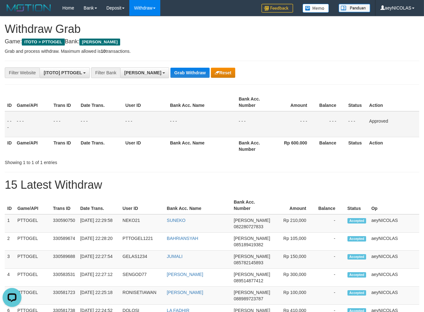
drag, startPoint x: 175, startPoint y: 172, endPoint x: 158, endPoint y: 105, distance: 69.1
click at [171, 75] on button "Grab Withdraw" at bounding box center [190, 73] width 39 height 10
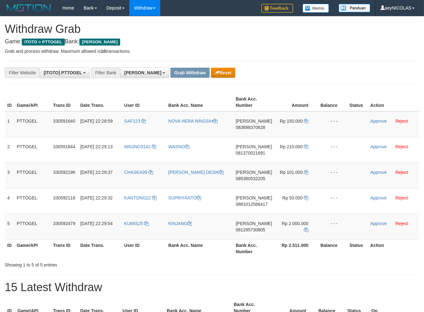
scroll to position [110, 0]
click at [305, 72] on div "**********" at bounding box center [177, 72] width 354 height 11
copy tr
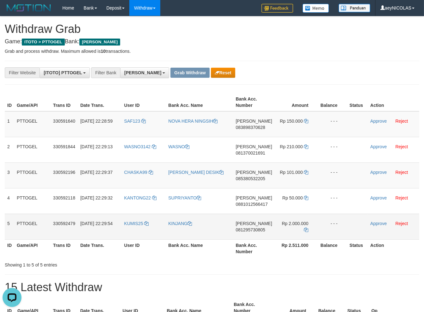
drag, startPoint x: 140, startPoint y: 133, endPoint x: 283, endPoint y: 228, distance: 171.7
click at [283, 228] on tbody "1 PTTOGEL 330591640 [DATE] 22:28:59 SAF123 [GEOGRAPHIC_DATA] [PERSON_NAME] 0838…" at bounding box center [212, 175] width 415 height 128
click at [257, 127] on span "083898370628" at bounding box center [250, 127] width 29 height 5
copy tr
click at [257, 127] on span "083898370628" at bounding box center [250, 127] width 29 height 5
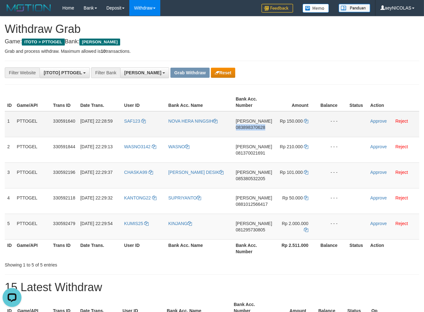
copy span "083898370628"
click at [258, 132] on td "[PERSON_NAME] 083898370628" at bounding box center [254, 124] width 41 height 26
click at [258, 128] on span "083898370628" at bounding box center [250, 127] width 29 height 5
copy span "083898370628"
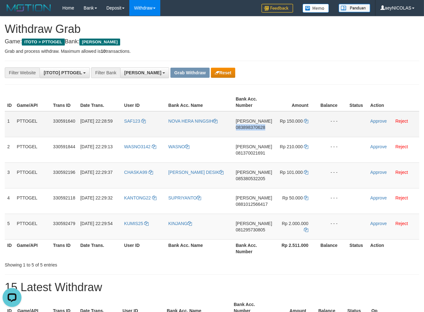
click at [258, 128] on span "083898370628" at bounding box center [250, 127] width 29 height 5
copy span "083898370628"
click at [292, 78] on div "**********" at bounding box center [177, 72] width 354 height 11
click at [306, 120] on icon at bounding box center [306, 121] width 4 height 4
copy span "083898370628"
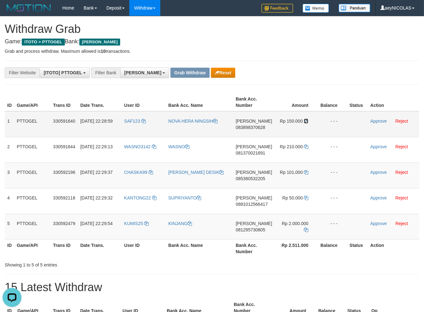
click at [306, 120] on icon at bounding box center [306, 121] width 4 height 4
drag, startPoint x: 306, startPoint y: 120, endPoint x: 371, endPoint y: 122, distance: 64.6
click at [311, 120] on td "Rp 150.000" at bounding box center [296, 124] width 43 height 26
click at [371, 122] on link "Approve" at bounding box center [379, 121] width 16 height 5
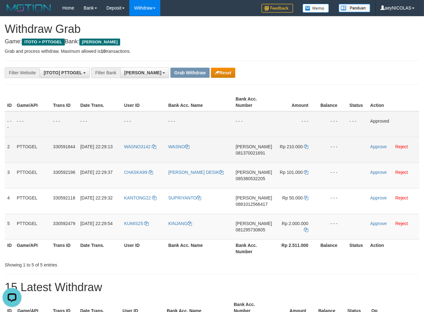
click at [253, 150] on td "[PERSON_NAME] 081370021691" at bounding box center [253, 150] width 41 height 26
click at [248, 156] on td "[PERSON_NAME] 081370021691" at bounding box center [253, 150] width 41 height 26
click at [249, 156] on td "[PERSON_NAME] 081370021691" at bounding box center [253, 150] width 41 height 26
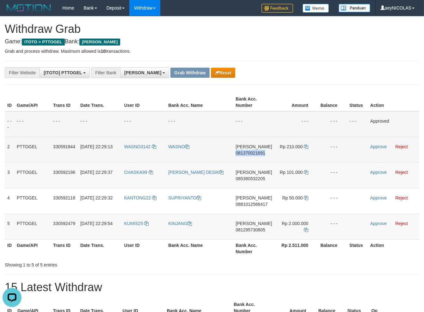
click at [249, 156] on td "[PERSON_NAME] 081370021691" at bounding box center [253, 150] width 41 height 26
click at [251, 154] on span "081370021691" at bounding box center [250, 153] width 29 height 5
copy span "081370021691"
click at [251, 154] on span "081370021691" at bounding box center [250, 153] width 29 height 5
copy span "081370021691"
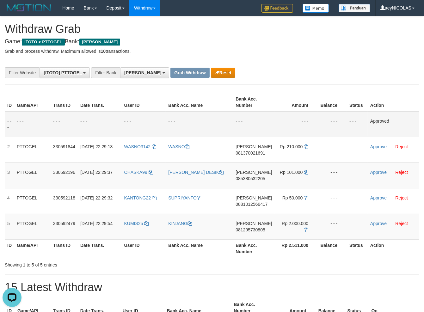
click at [251, 104] on th "Bank Acc. Number" at bounding box center [253, 102] width 41 height 18
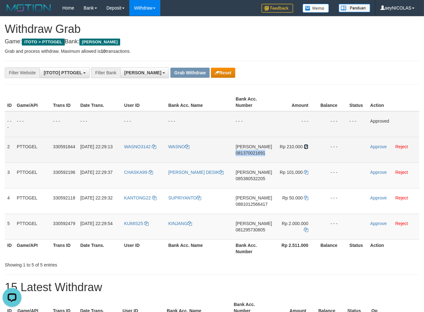
click at [306, 148] on icon at bounding box center [306, 147] width 4 height 4
copy span "081370021691"
click at [307, 147] on icon at bounding box center [306, 147] width 4 height 4
click at [374, 147] on link "Approve" at bounding box center [379, 146] width 16 height 5
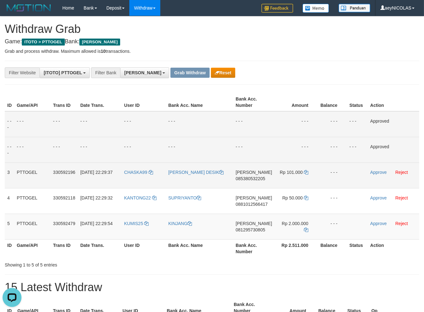
click at [257, 178] on span "085380532205" at bounding box center [250, 178] width 29 height 5
click at [255, 178] on span "085380532205" at bounding box center [250, 178] width 29 height 5
click at [249, 133] on td "- - -" at bounding box center [253, 124] width 41 height 26
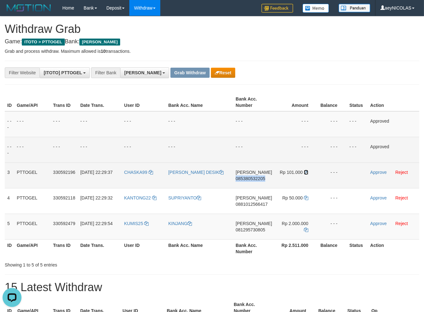
click at [305, 174] on icon at bounding box center [306, 172] width 4 height 4
drag, startPoint x: 305, startPoint y: 174, endPoint x: 376, endPoint y: 178, distance: 71.3
click at [307, 174] on icon at bounding box center [306, 172] width 4 height 4
click at [379, 175] on td "Approve Reject" at bounding box center [394, 176] width 52 height 26
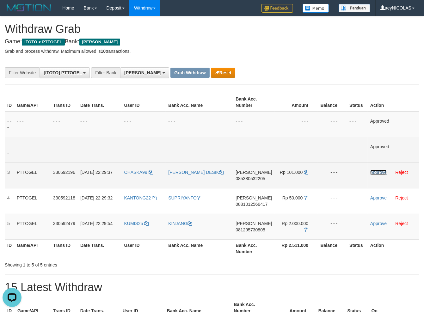
click at [378, 173] on link "Approve" at bounding box center [379, 172] width 16 height 5
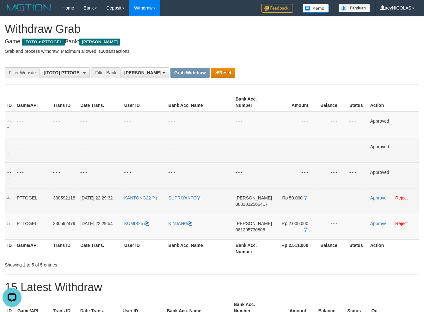
click at [253, 205] on span "0881012566417" at bounding box center [252, 204] width 32 height 5
click at [255, 204] on span "0881012566417" at bounding box center [252, 204] width 32 height 5
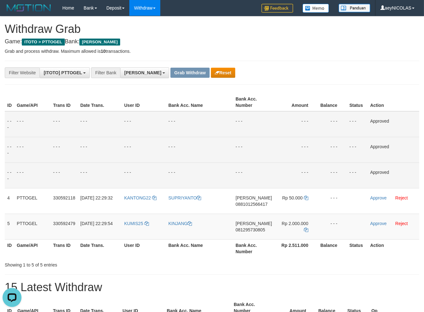
click at [252, 122] on td "- - -" at bounding box center [253, 124] width 41 height 26
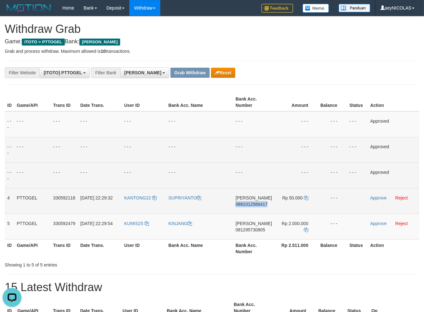
click at [303, 198] on td "Rp 50.000" at bounding box center [296, 201] width 43 height 26
click at [307, 198] on icon at bounding box center [306, 198] width 4 height 4
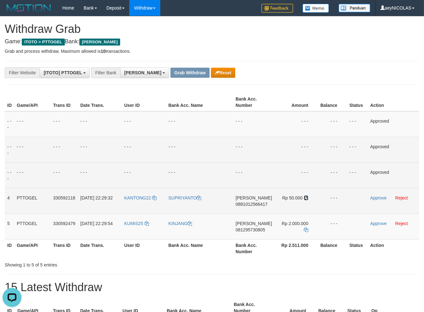
click at [307, 198] on icon at bounding box center [306, 198] width 4 height 4
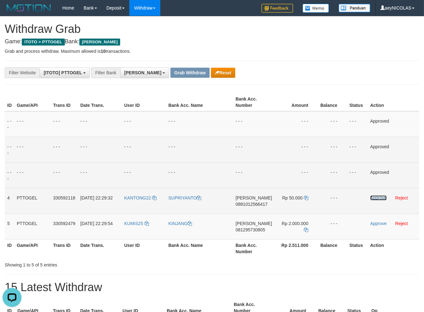
click at [375, 200] on link "Approve" at bounding box center [379, 198] width 16 height 5
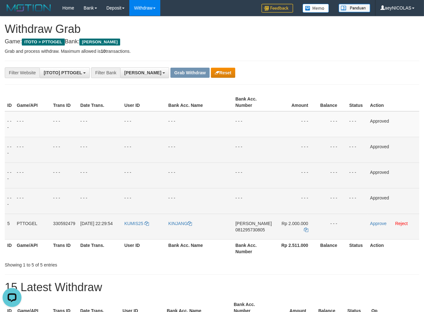
drag, startPoint x: 249, startPoint y: 223, endPoint x: 252, endPoint y: 231, distance: 8.5
click at [251, 226] on span "[PERSON_NAME]" at bounding box center [254, 223] width 36 height 5
click at [252, 231] on span "081295730805" at bounding box center [250, 230] width 29 height 5
click at [257, 234] on td "[PERSON_NAME] 081295730805" at bounding box center [253, 227] width 41 height 26
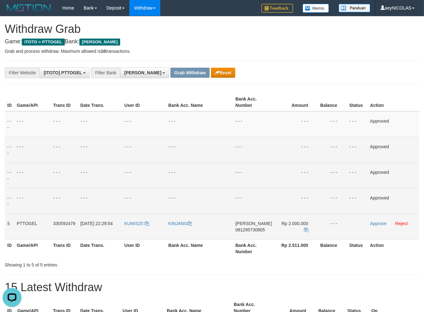
click at [256, 228] on span "081295730805" at bounding box center [250, 230] width 29 height 5
click at [247, 176] on td "- - -" at bounding box center [253, 176] width 41 height 26
click at [306, 230] on icon at bounding box center [306, 230] width 4 height 4
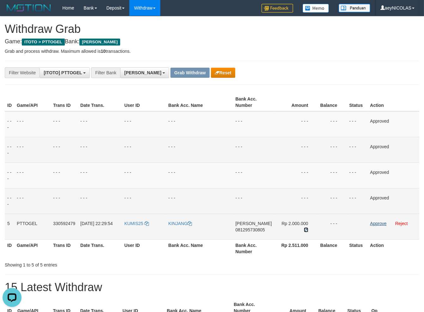
drag, startPoint x: 306, startPoint y: 230, endPoint x: 372, endPoint y: 224, distance: 66.1
click at [314, 230] on td "Rp 2.000.000" at bounding box center [296, 227] width 43 height 26
click at [375, 223] on link "Approve" at bounding box center [378, 223] width 16 height 5
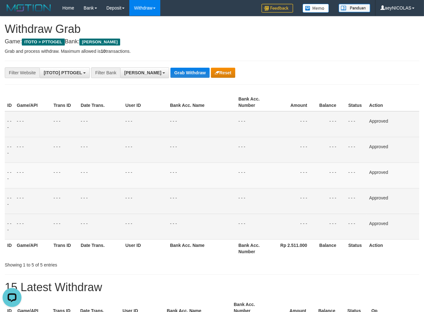
drag, startPoint x: 275, startPoint y: 136, endPoint x: 240, endPoint y: 121, distance: 38.1
click at [264, 131] on tr "- - - - - - - - - - - - - - - - - - - - - - - - - - - - - - Approved" at bounding box center [212, 124] width 415 height 26
